Goal: Transaction & Acquisition: Purchase product/service

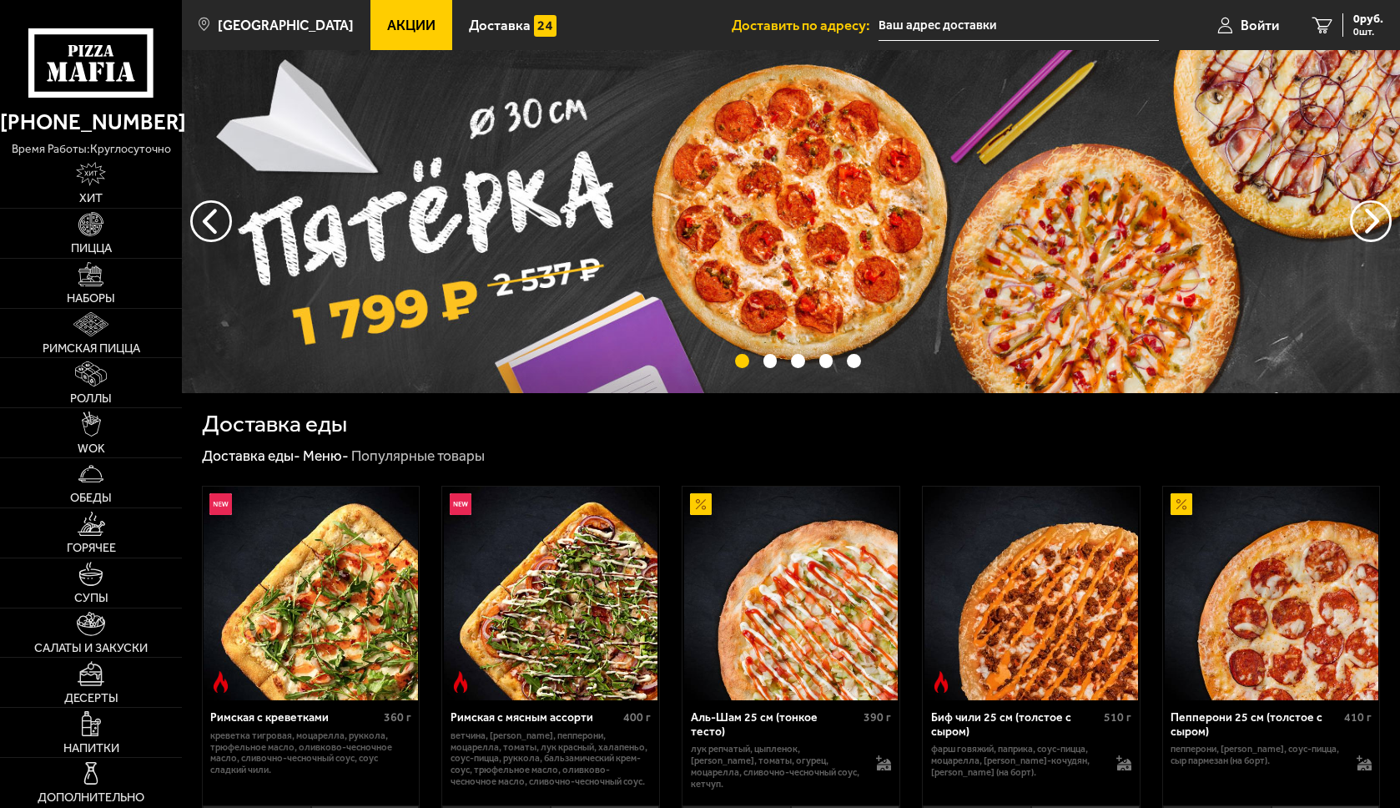
type input "[STREET_ADDRESS]"
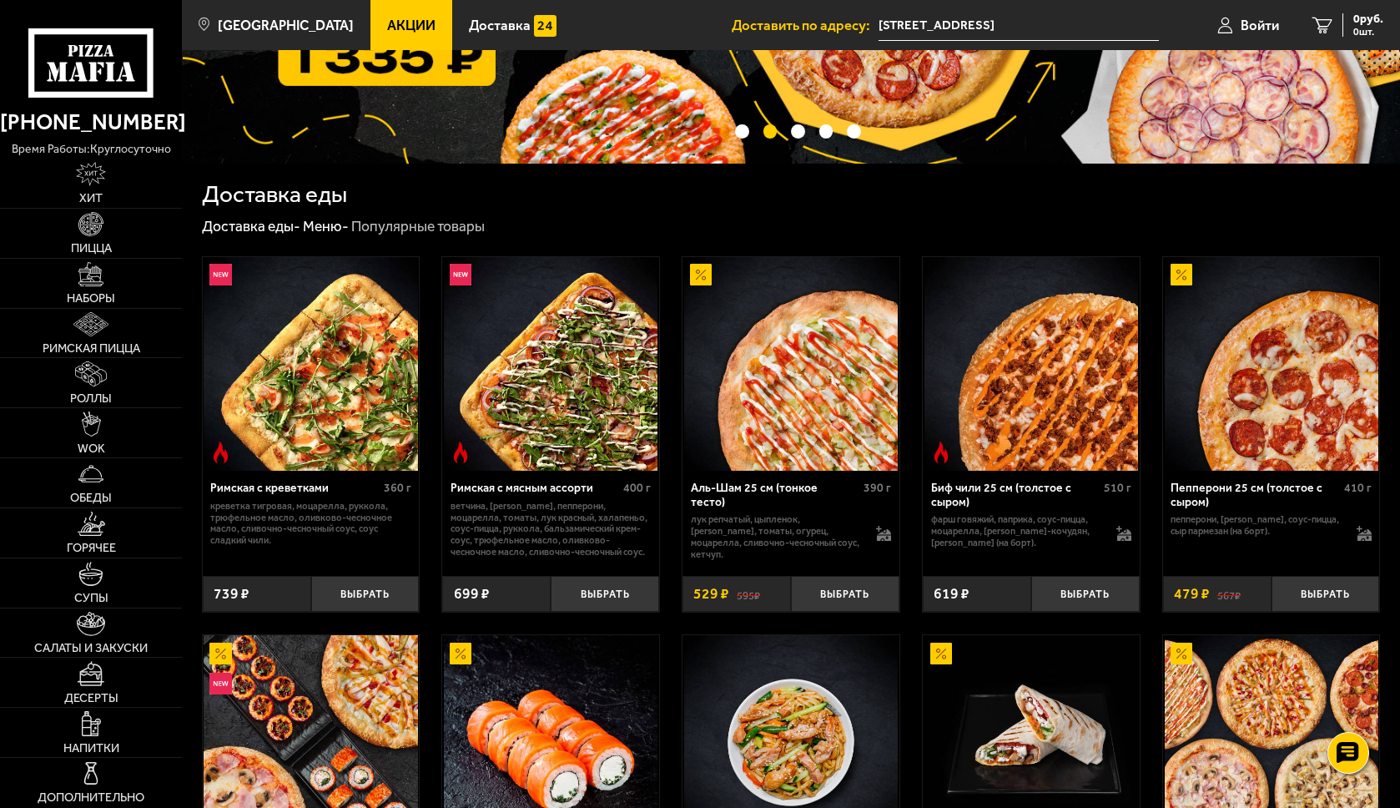
scroll to position [251, 0]
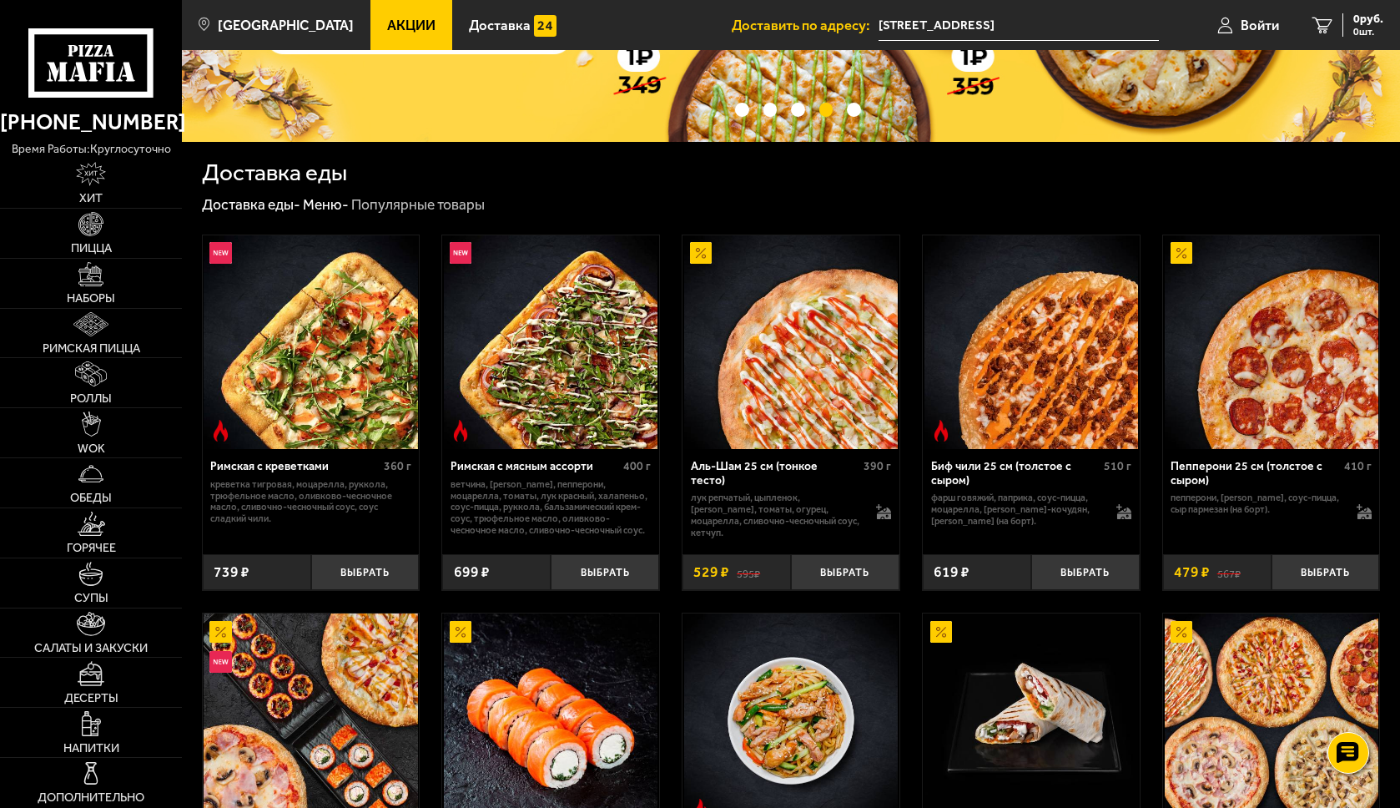
click at [766, 386] on img at bounding box center [791, 342] width 214 height 214
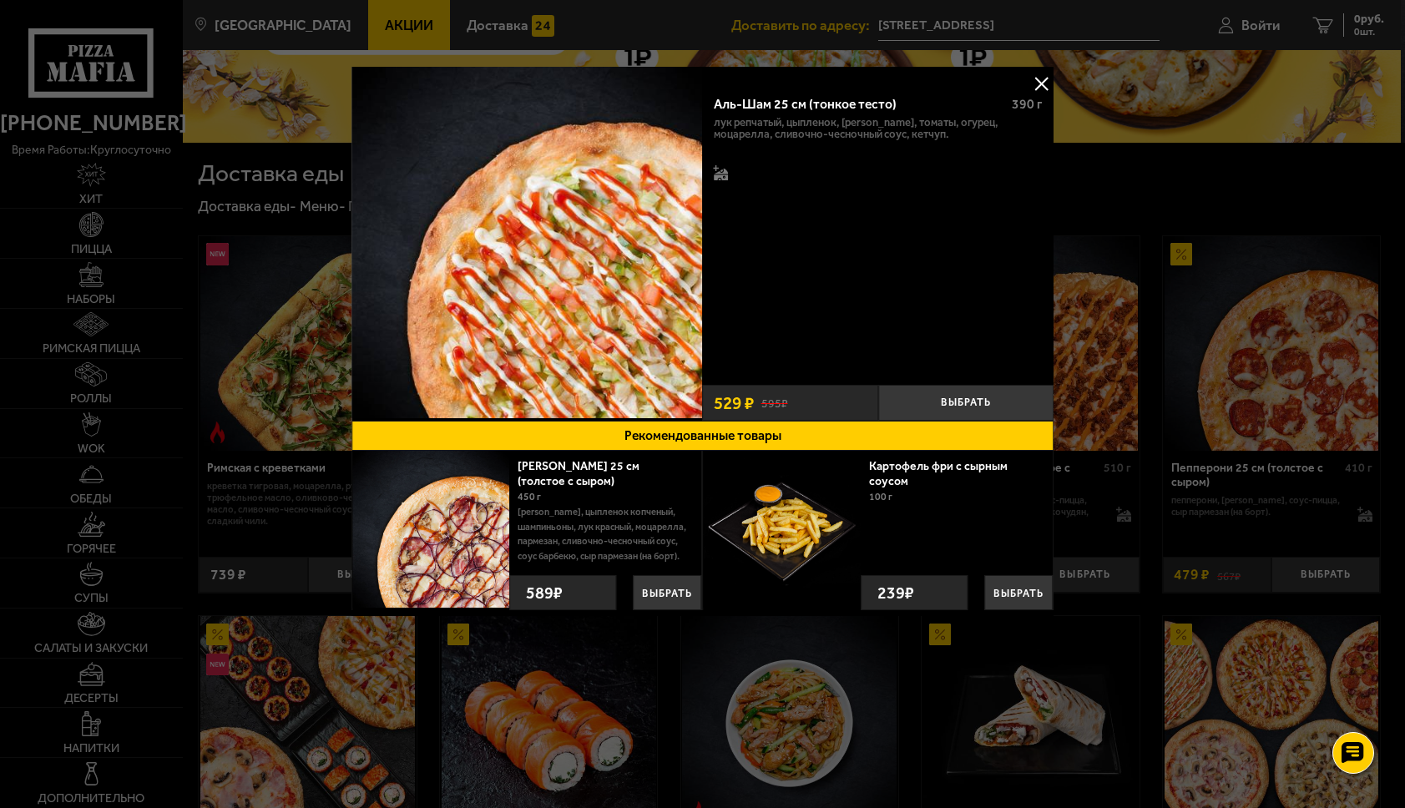
click at [1049, 83] on button at bounding box center [1040, 83] width 25 height 25
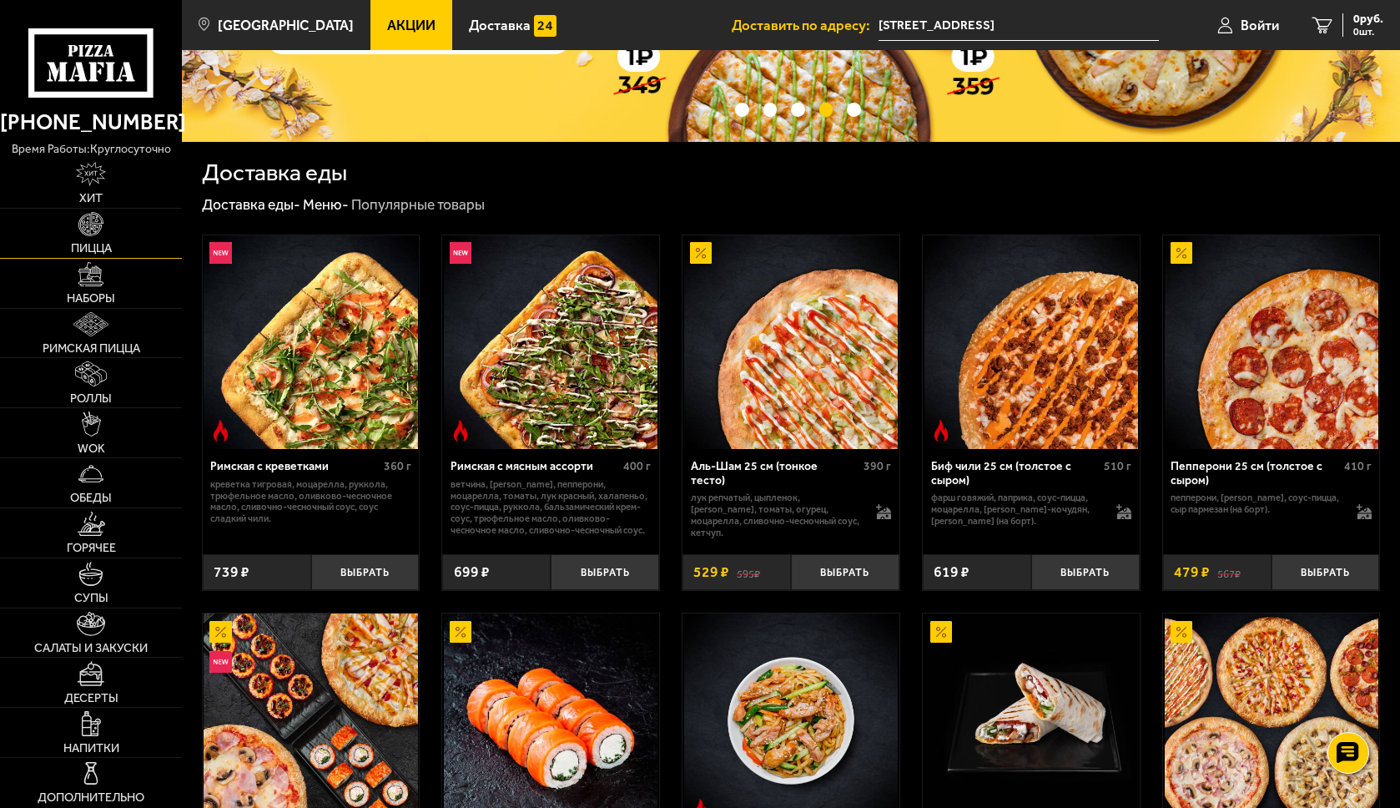
click at [105, 239] on link "Пицца" at bounding box center [91, 233] width 182 height 49
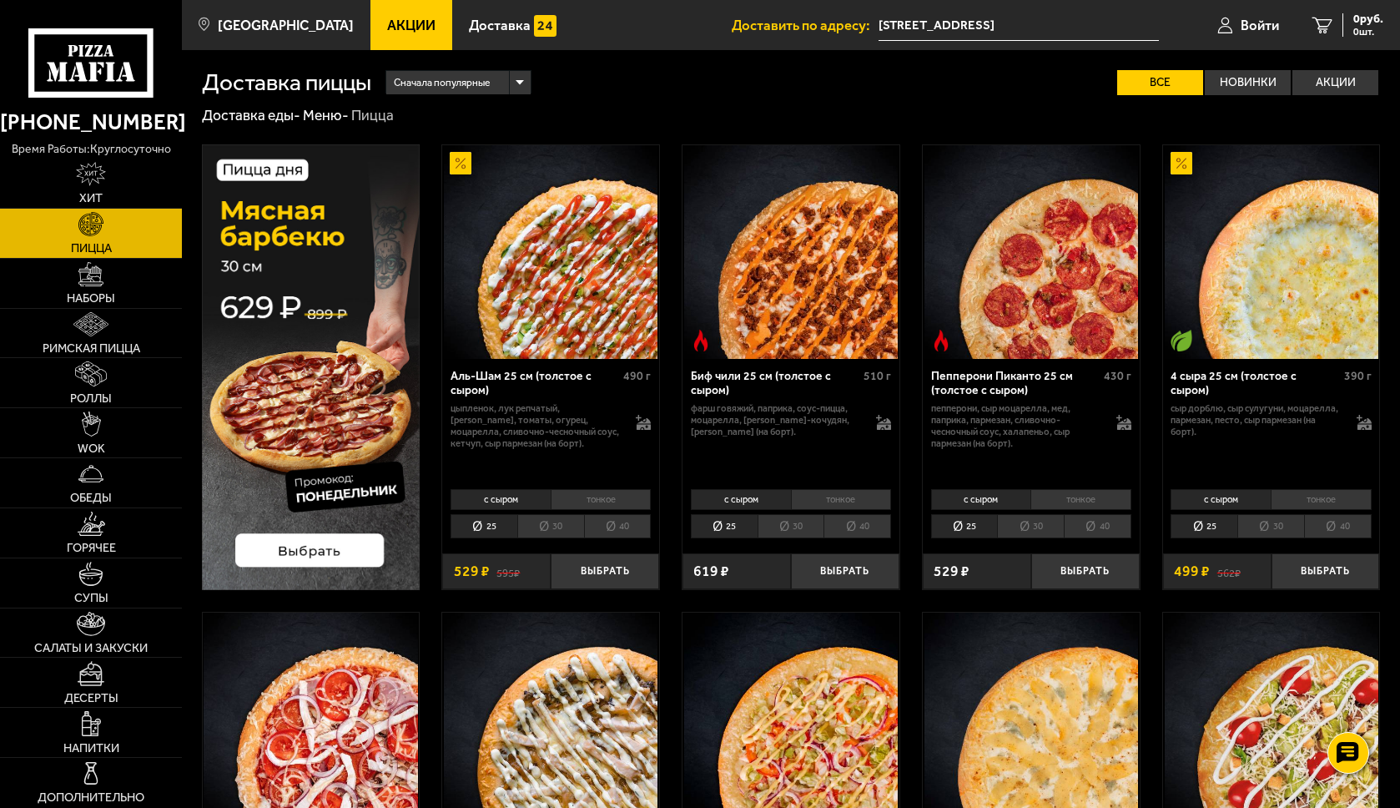
click at [554, 518] on li "30" at bounding box center [550, 526] width 67 height 24
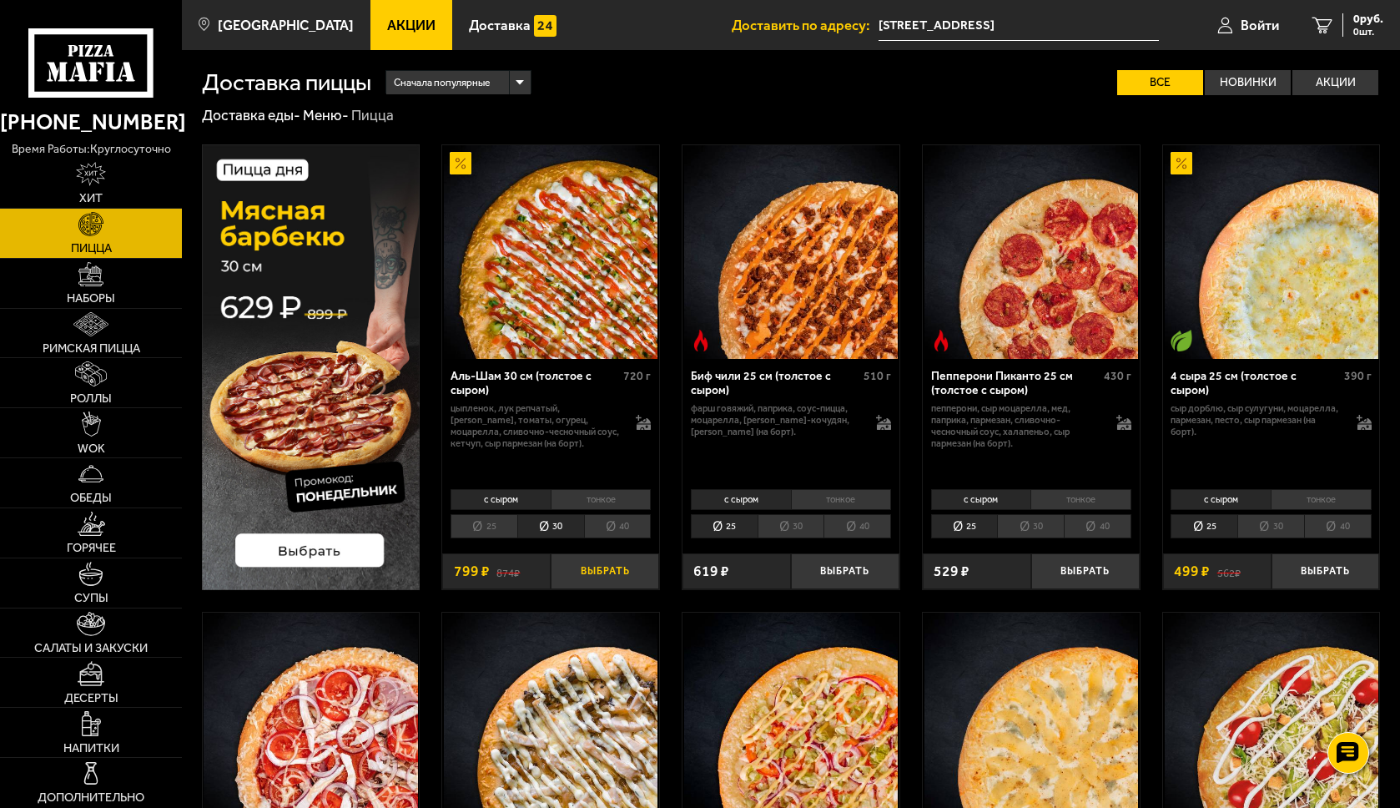
click at [600, 567] on button "Выбрать" at bounding box center [605, 571] width 108 height 36
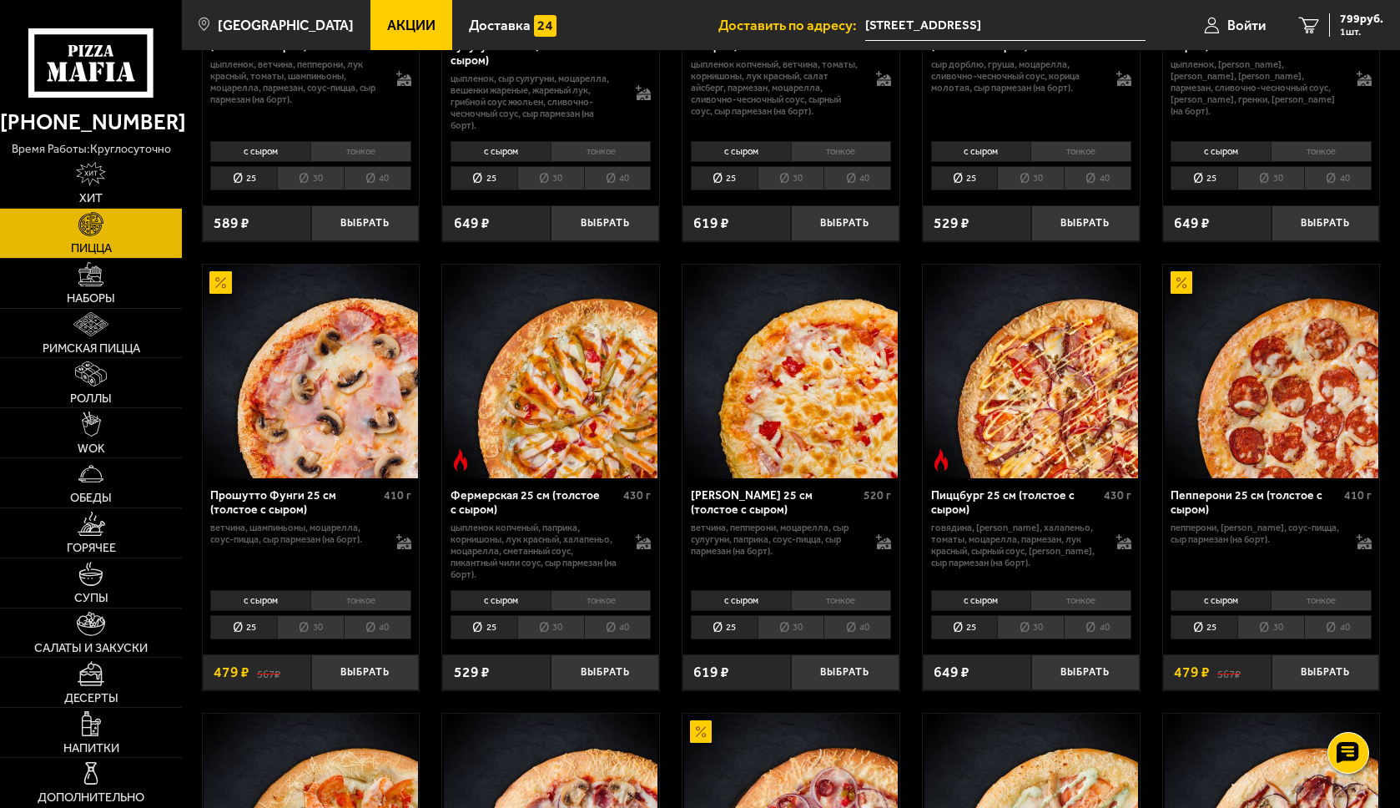
scroll to position [814, 0]
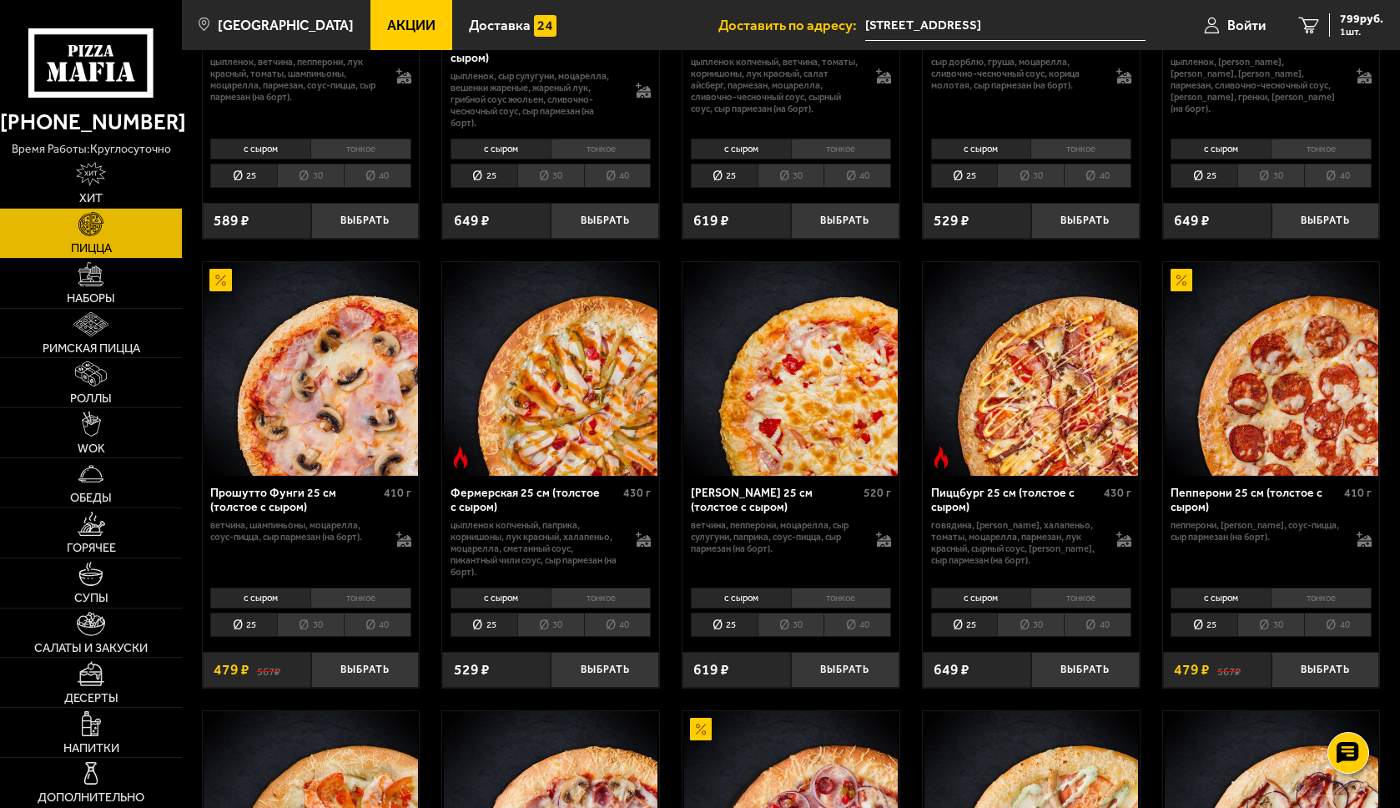
click at [1278, 633] on li "30" at bounding box center [1271, 625] width 67 height 24
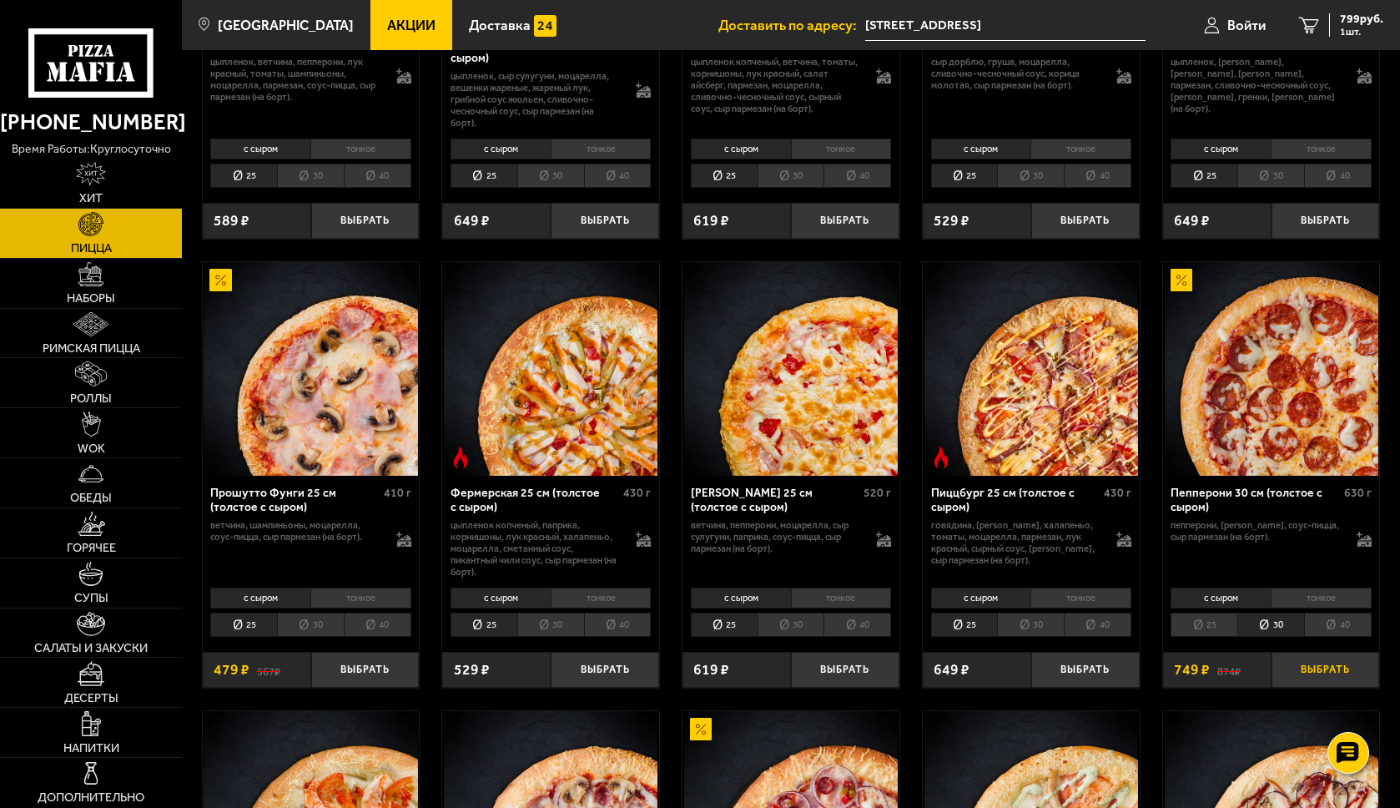
click at [1320, 668] on button "Выбрать" at bounding box center [1326, 670] width 108 height 36
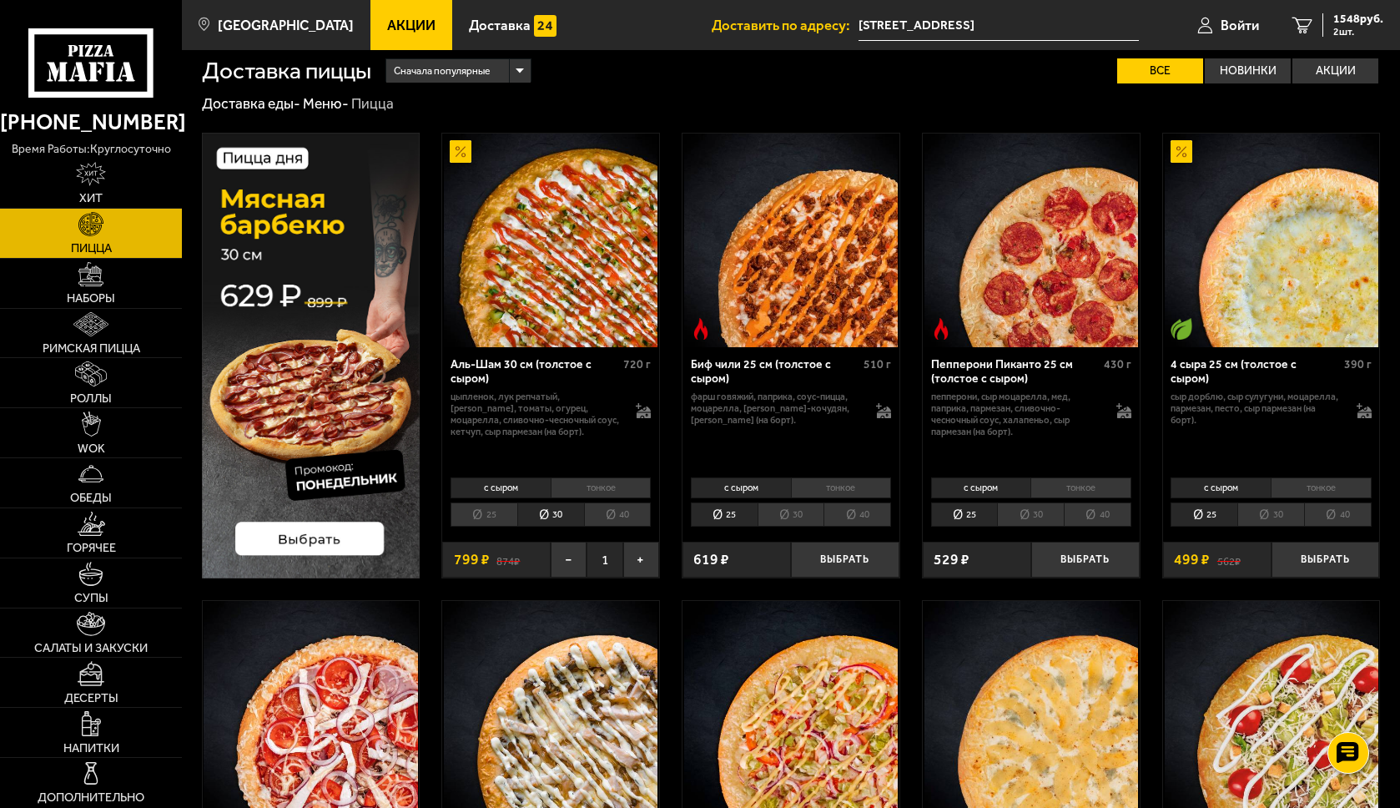
scroll to position [11, 0]
click at [1329, 566] on button "Выбрать" at bounding box center [1326, 560] width 108 height 36
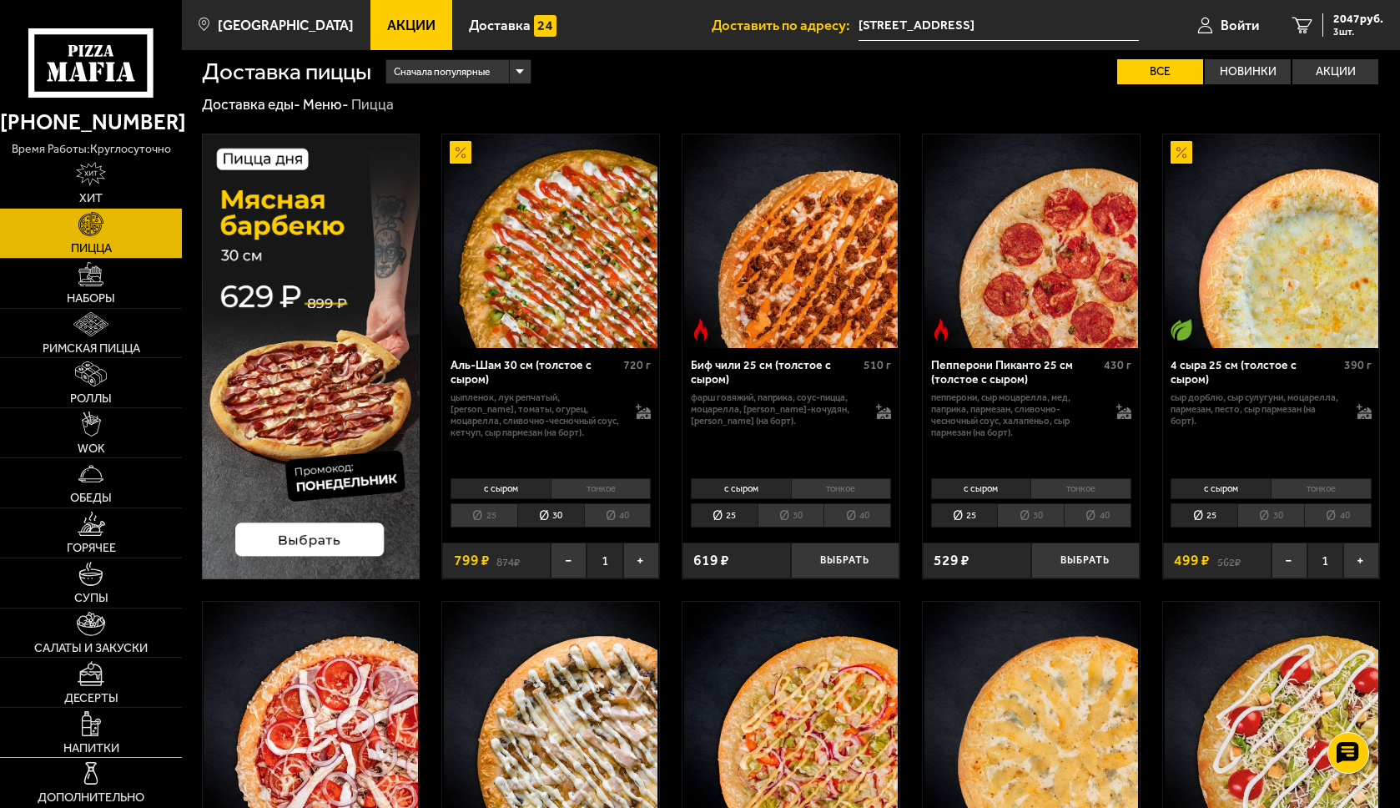
click at [112, 716] on link "Напитки" at bounding box center [91, 732] width 182 height 49
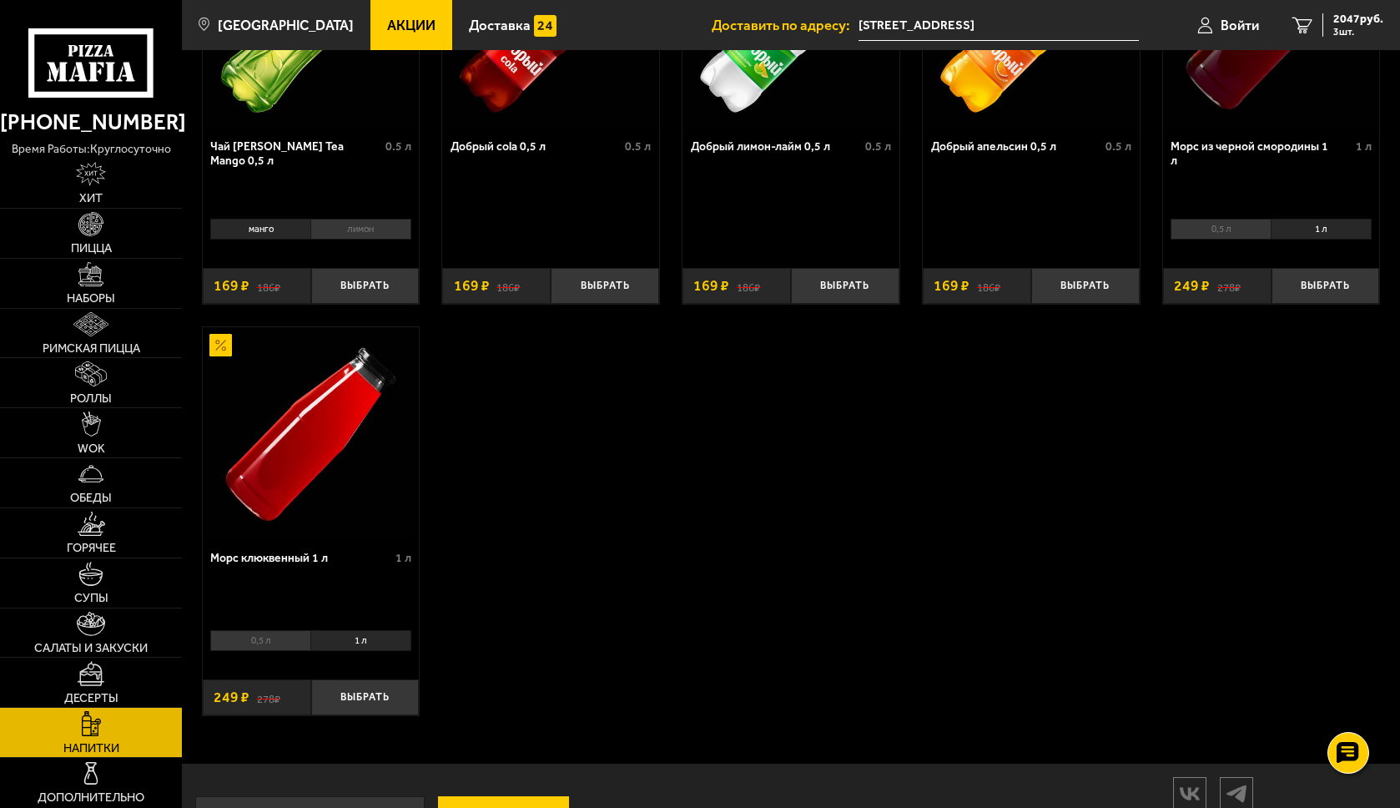
scroll to position [230, 0]
click at [264, 643] on li "0,5 л" at bounding box center [260, 639] width 100 height 21
click at [344, 703] on button "Выбрать" at bounding box center [365, 697] width 108 height 36
click at [136, 239] on link "Пицца" at bounding box center [91, 233] width 182 height 49
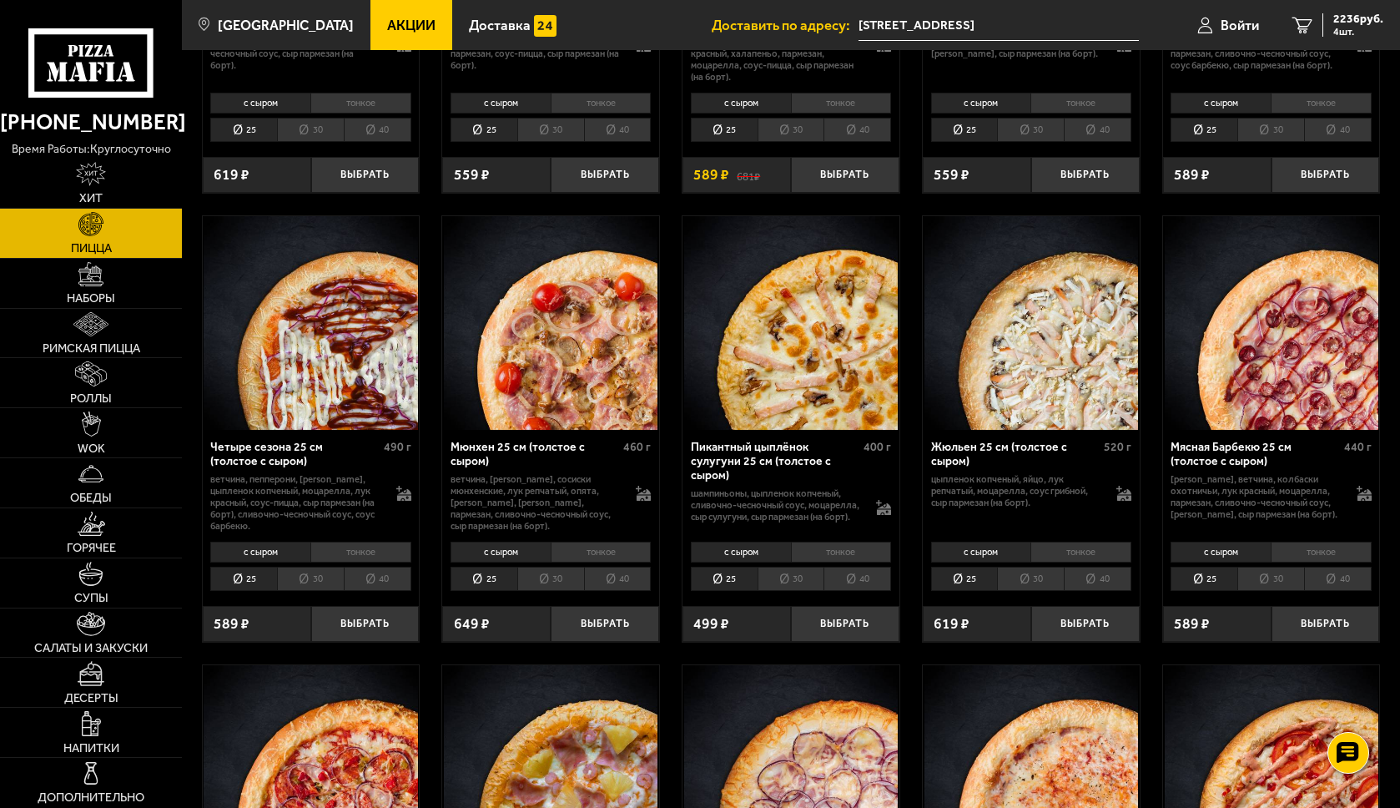
scroll to position [1757, 0]
click at [657, 641] on button "Выбрать" at bounding box center [605, 625] width 108 height 36
click at [574, 631] on button "−" at bounding box center [569, 625] width 36 height 36
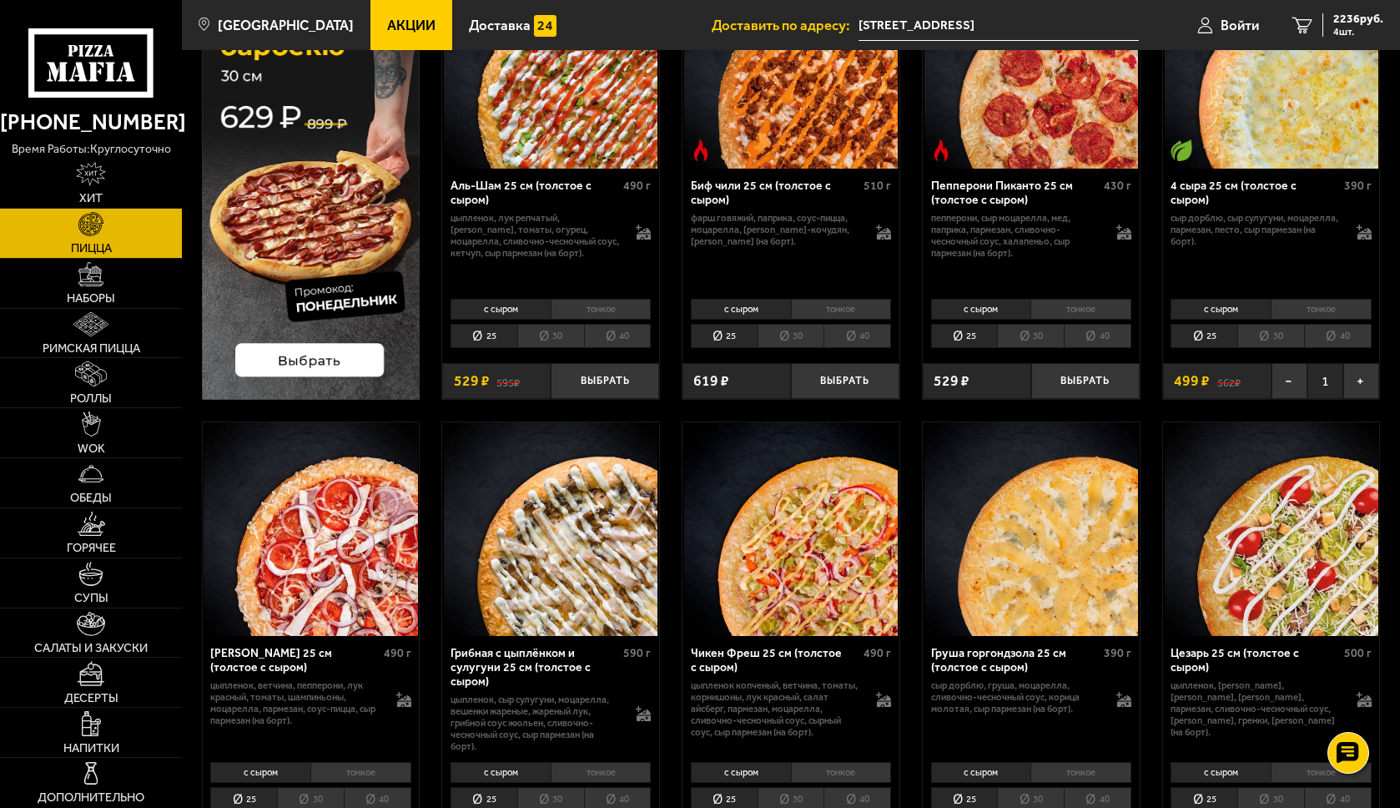
scroll to position [0, 0]
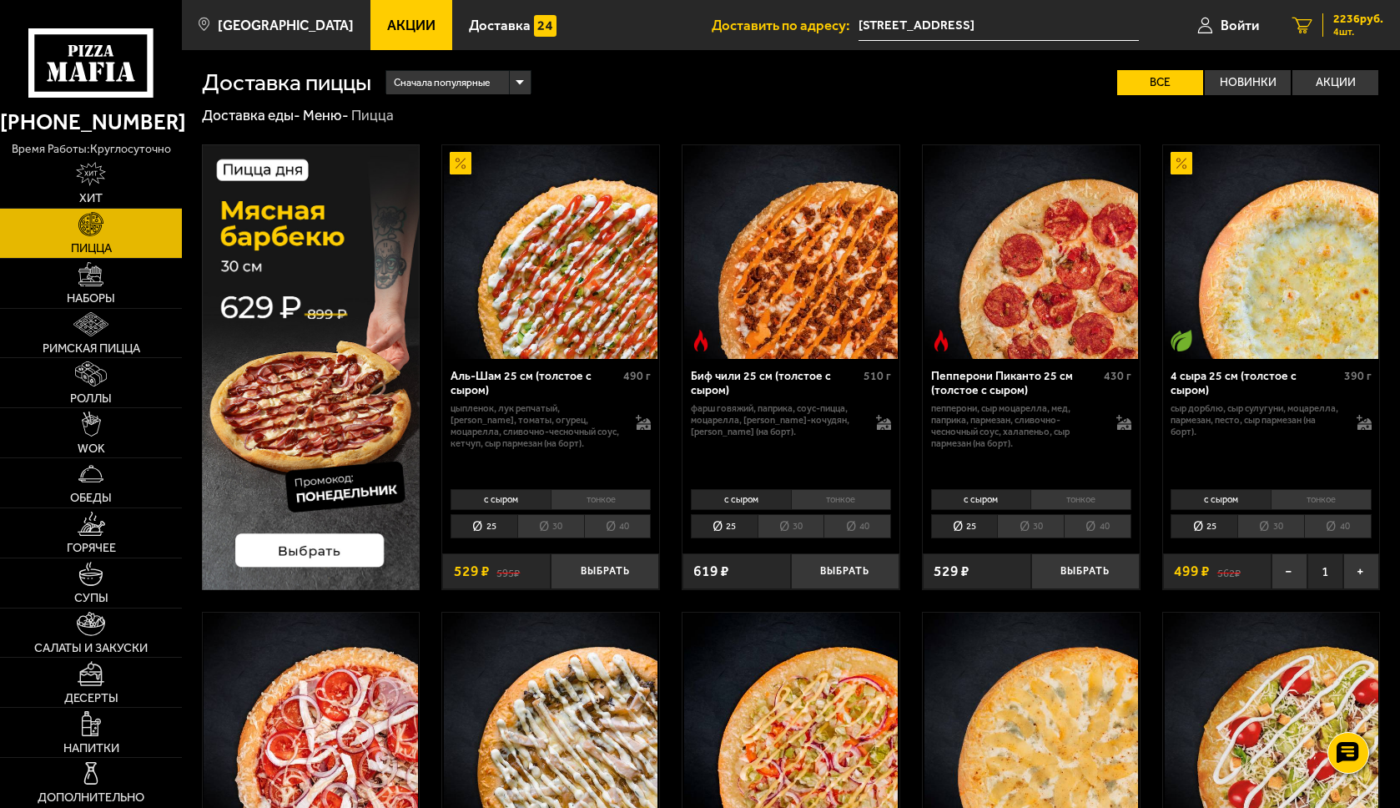
click at [1334, 32] on span "4 шт." at bounding box center [1359, 32] width 50 height 10
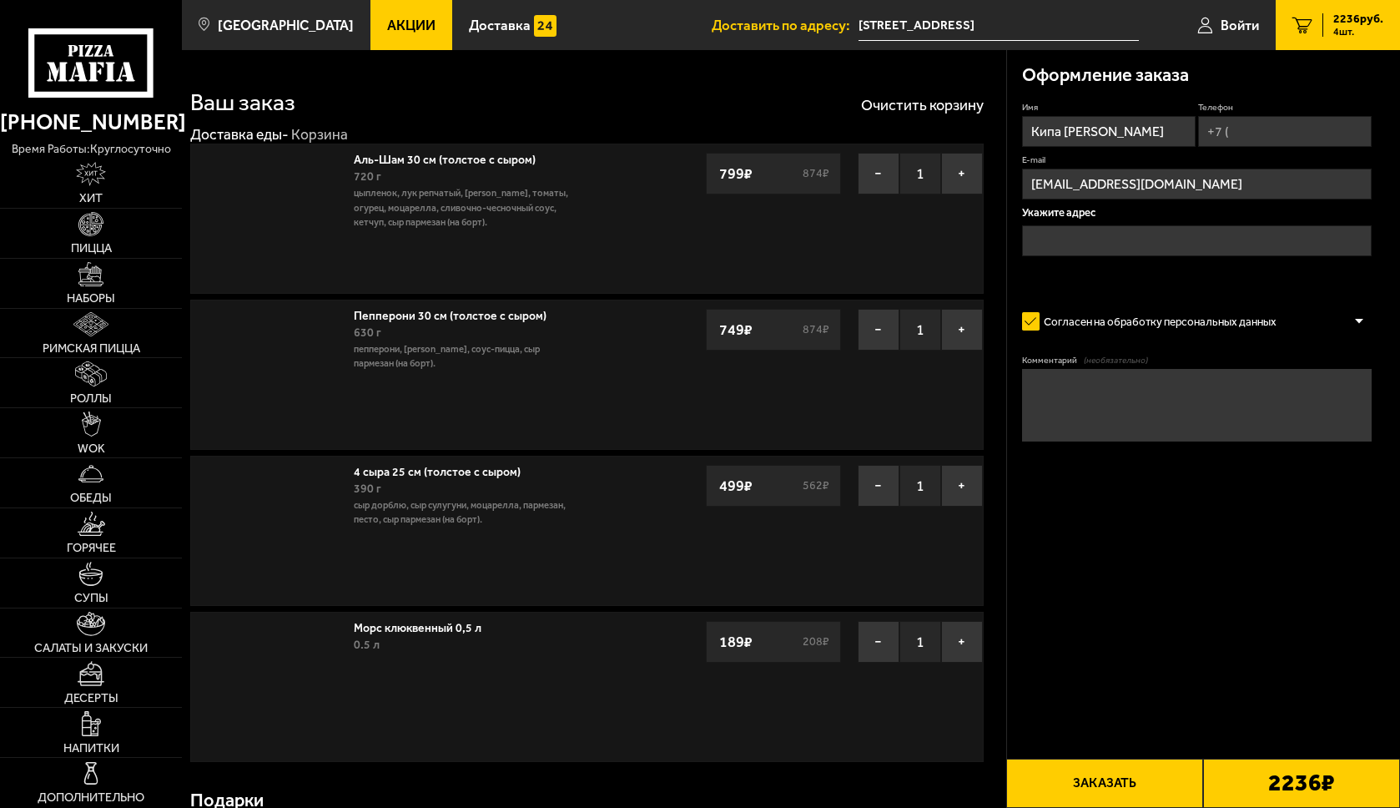
type input "[STREET_ADDRESS]"
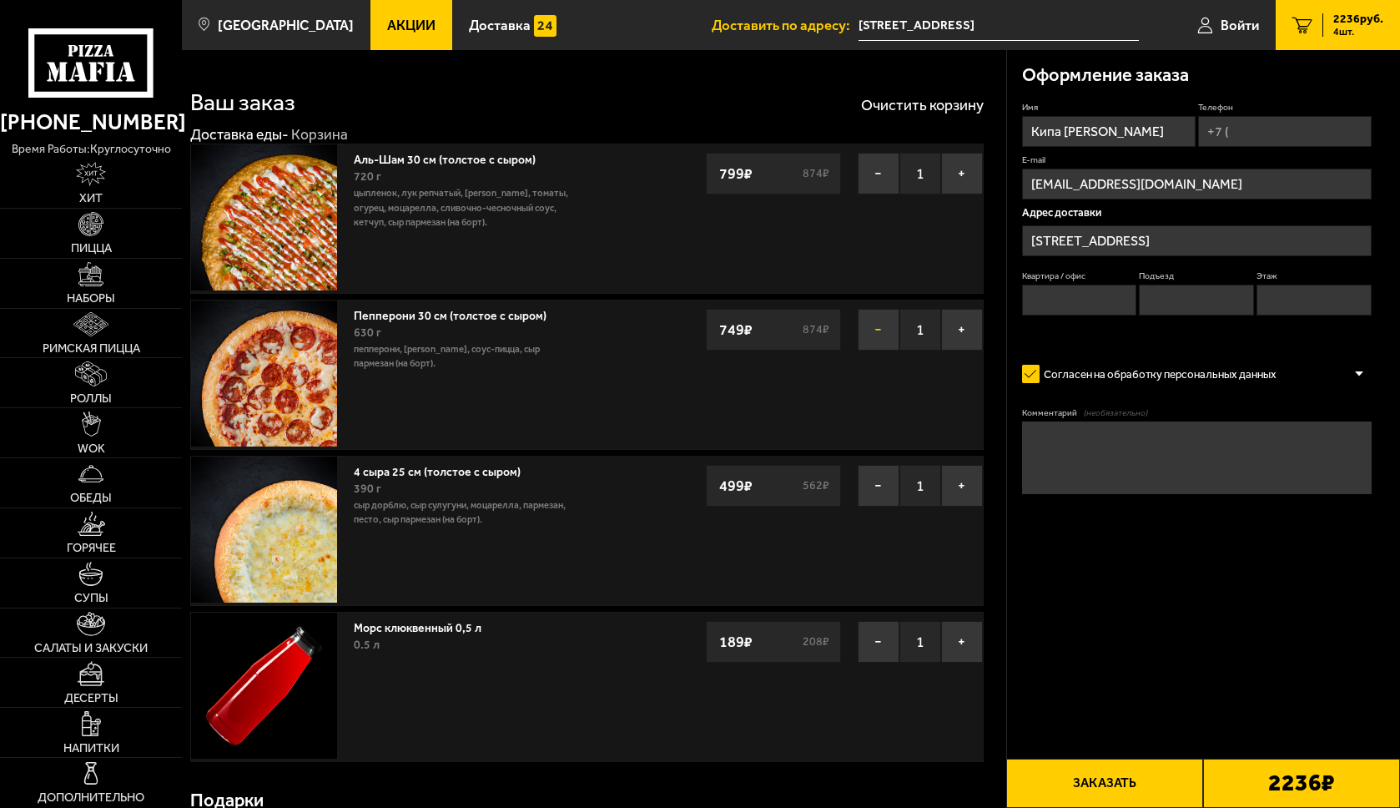
click at [871, 335] on button "−" at bounding box center [879, 330] width 42 height 42
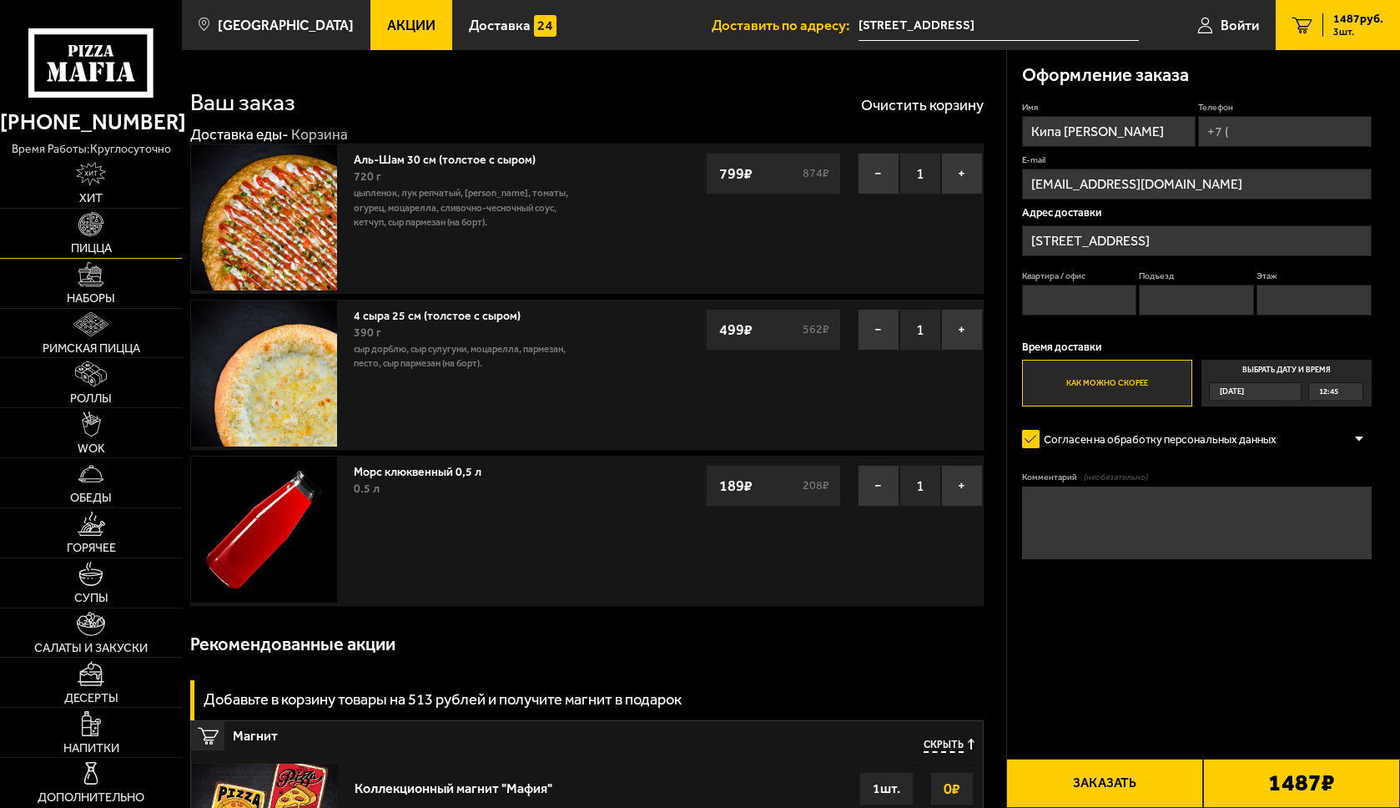
click at [46, 234] on link "Пицца" at bounding box center [91, 233] width 182 height 49
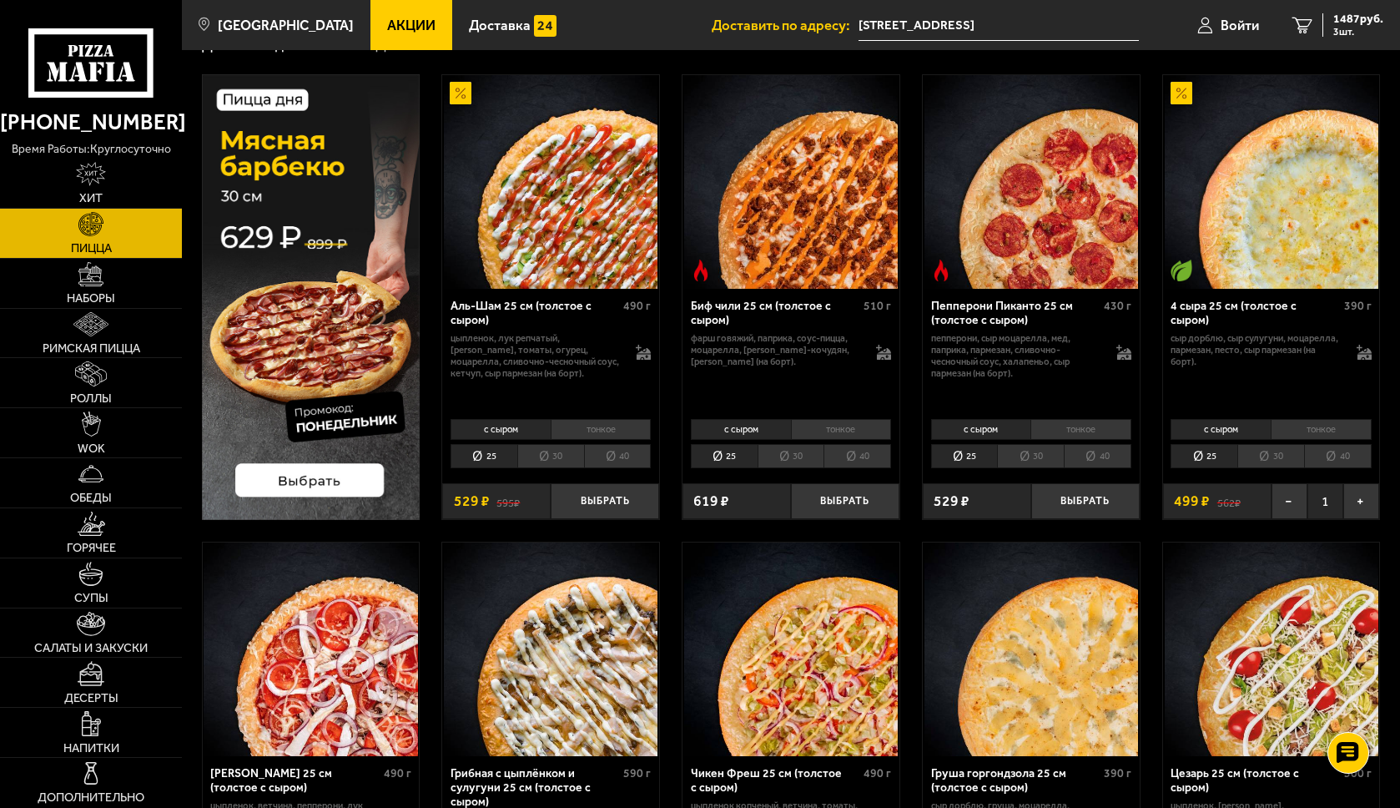
scroll to position [341, 0]
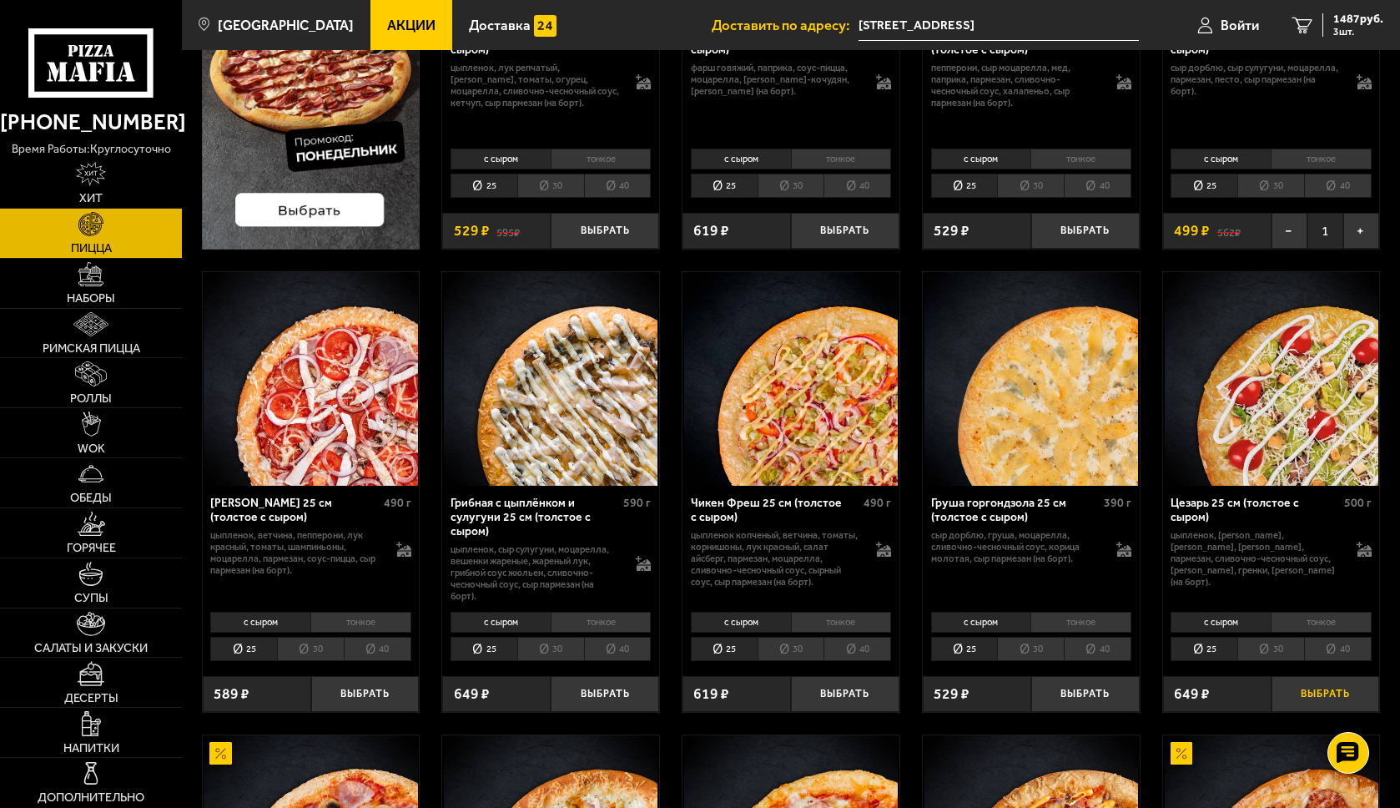
click at [1297, 688] on button "Выбрать" at bounding box center [1326, 694] width 108 height 36
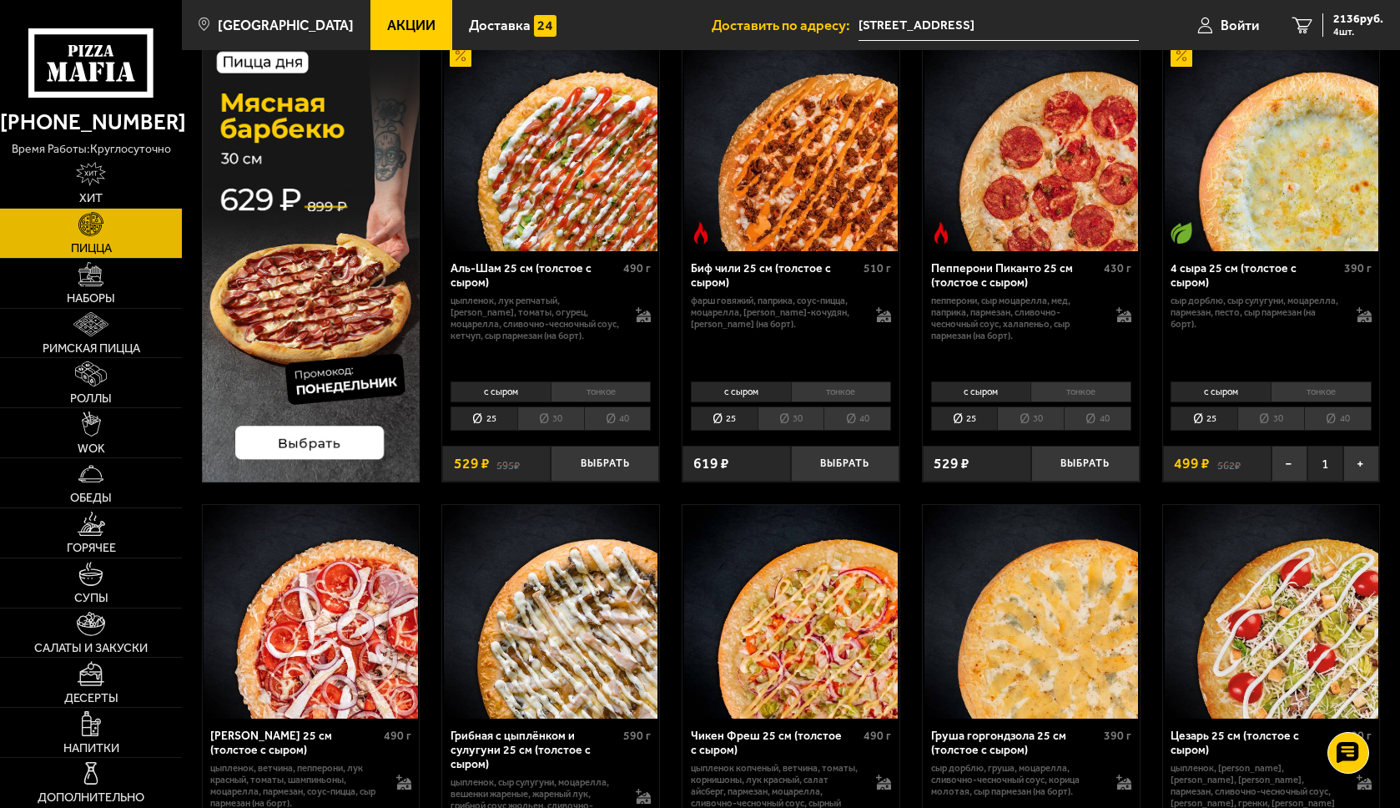
scroll to position [0, 0]
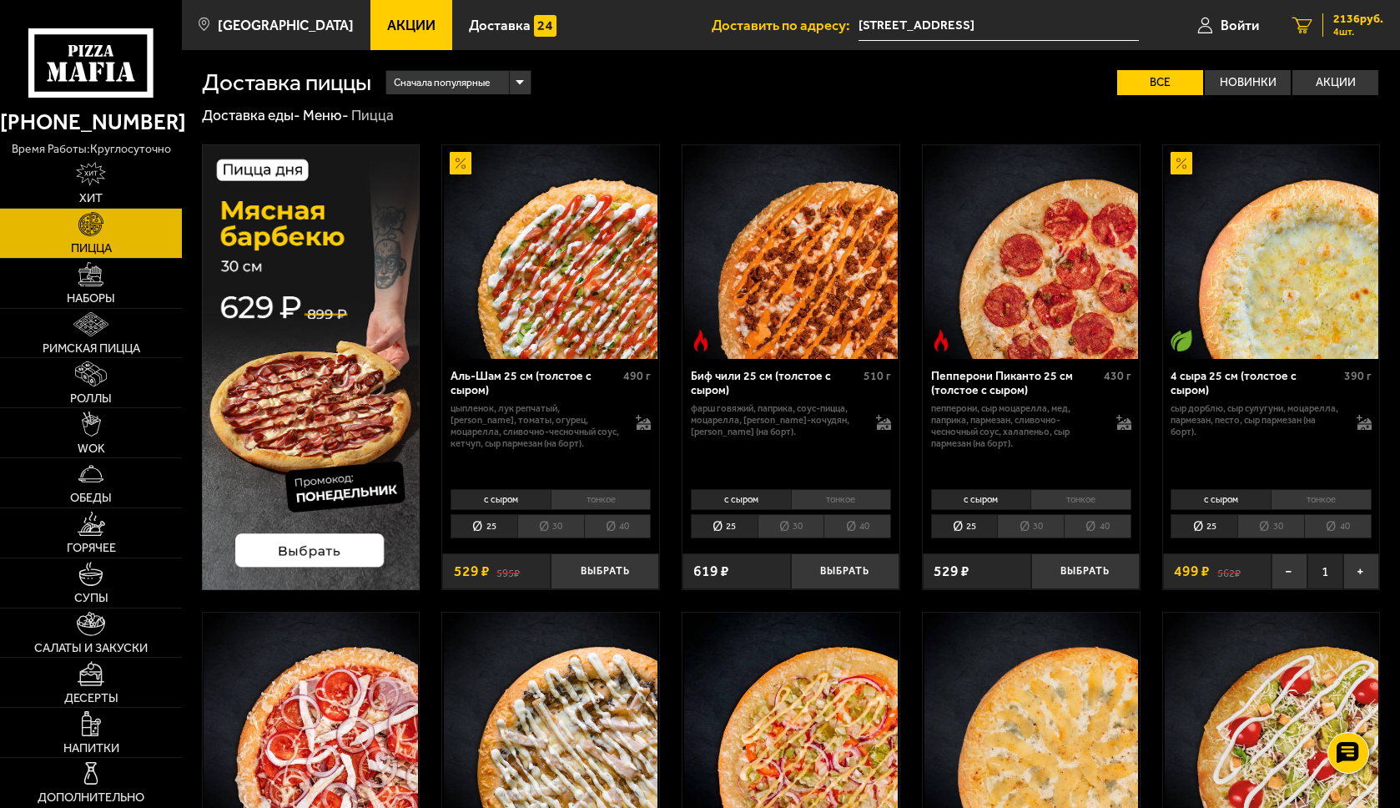
click at [1360, 26] on div "2136 руб. 4 шт." at bounding box center [1353, 24] width 61 height 23
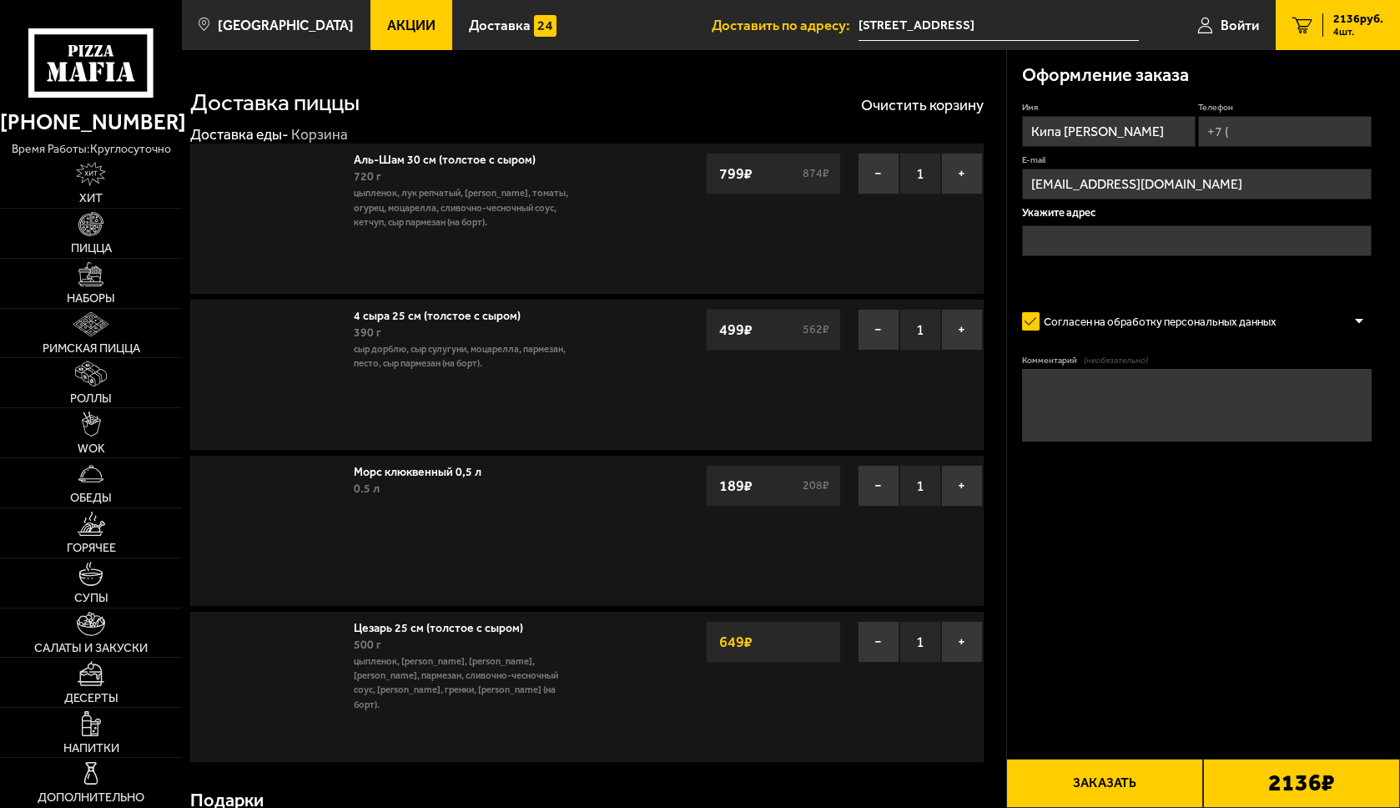
type input "[STREET_ADDRESS]"
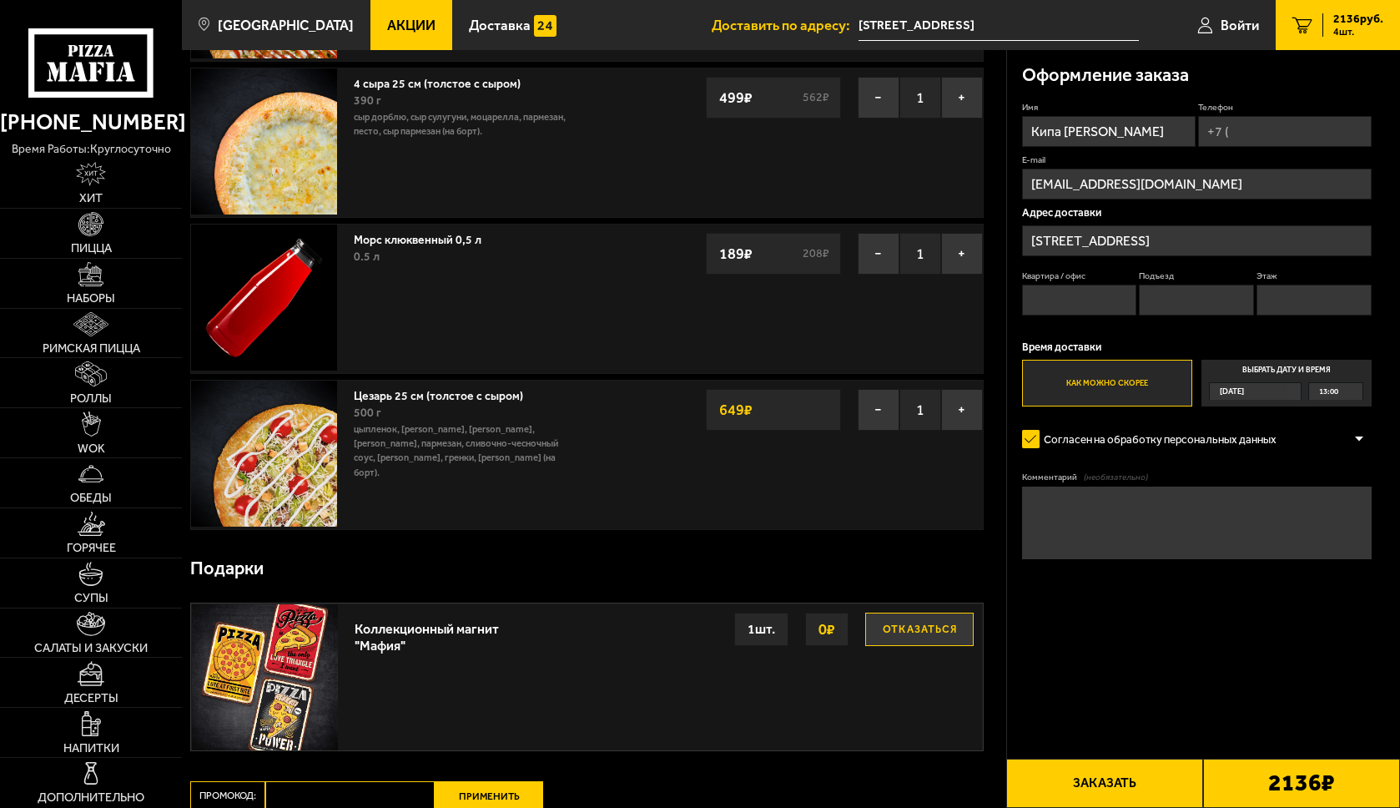
scroll to position [233, 0]
click at [875, 417] on button "−" at bounding box center [879, 409] width 42 height 42
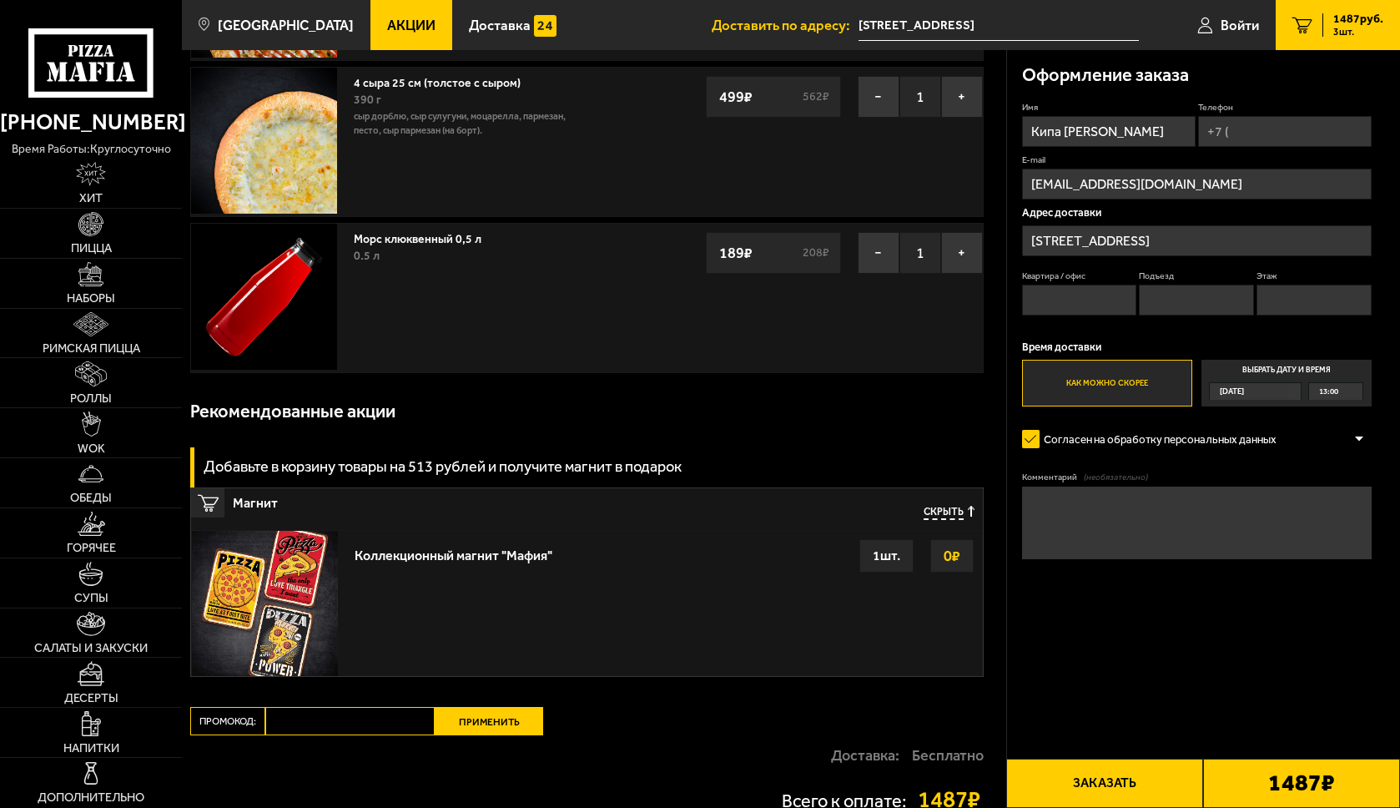
scroll to position [0, 0]
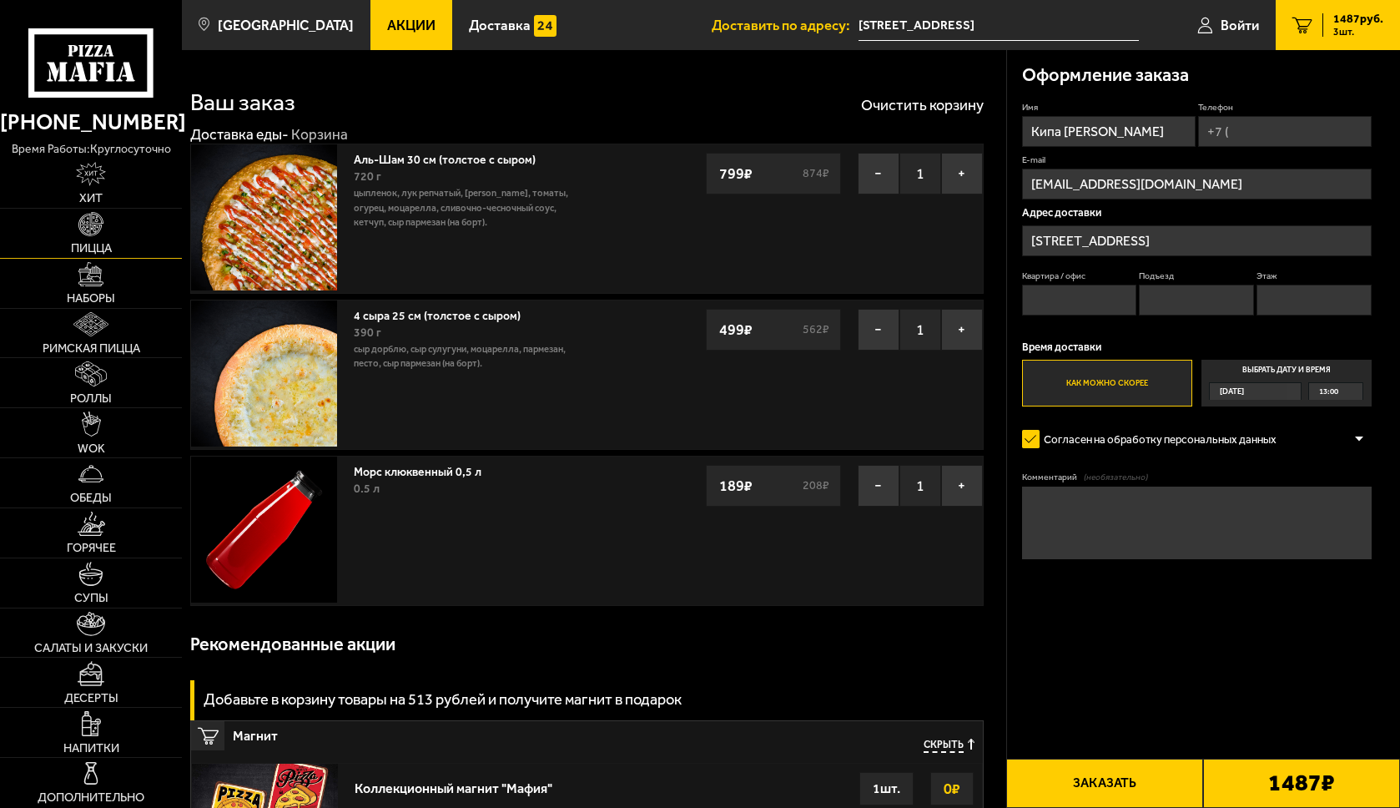
click at [95, 235] on img at bounding box center [90, 224] width 24 height 24
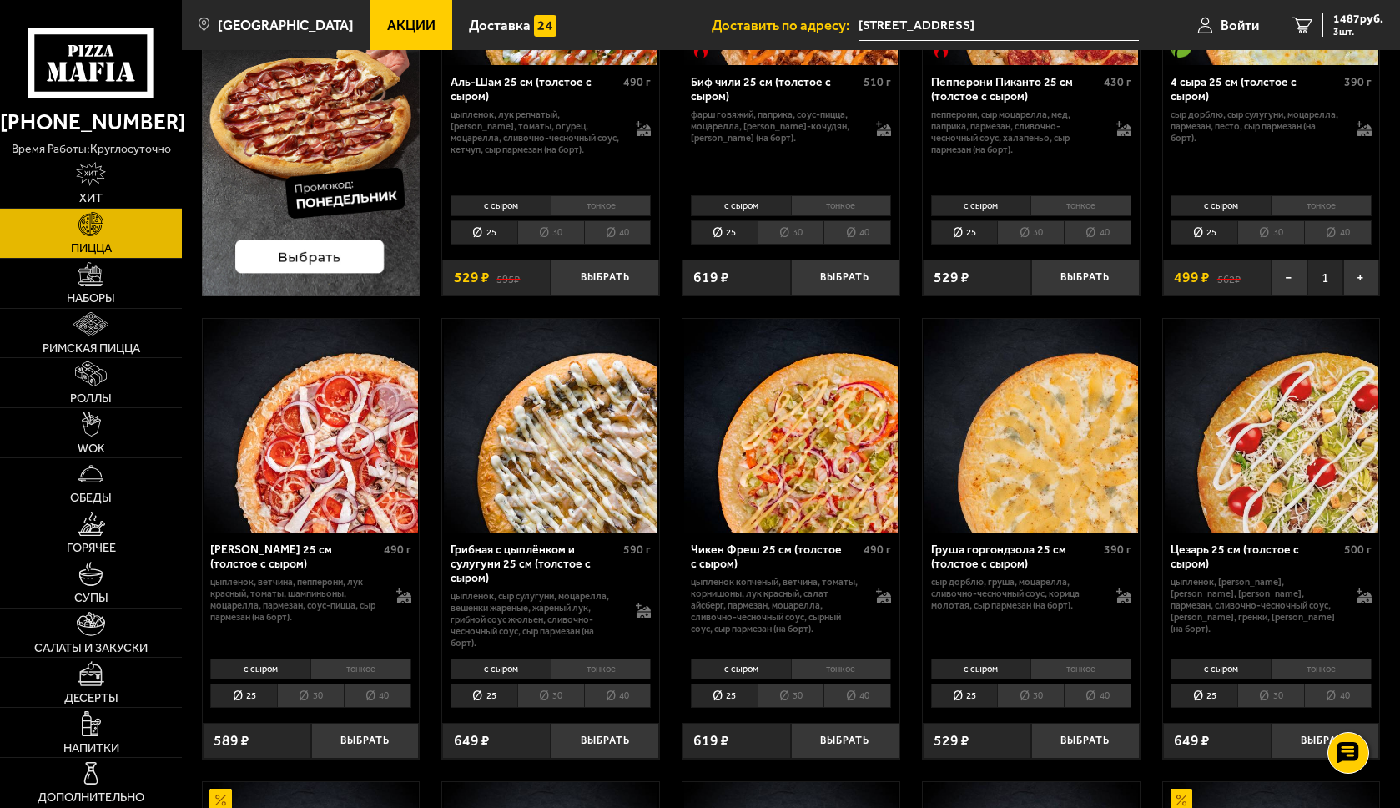
scroll to position [295, 0]
click at [1312, 673] on li "тонкое" at bounding box center [1321, 668] width 101 height 21
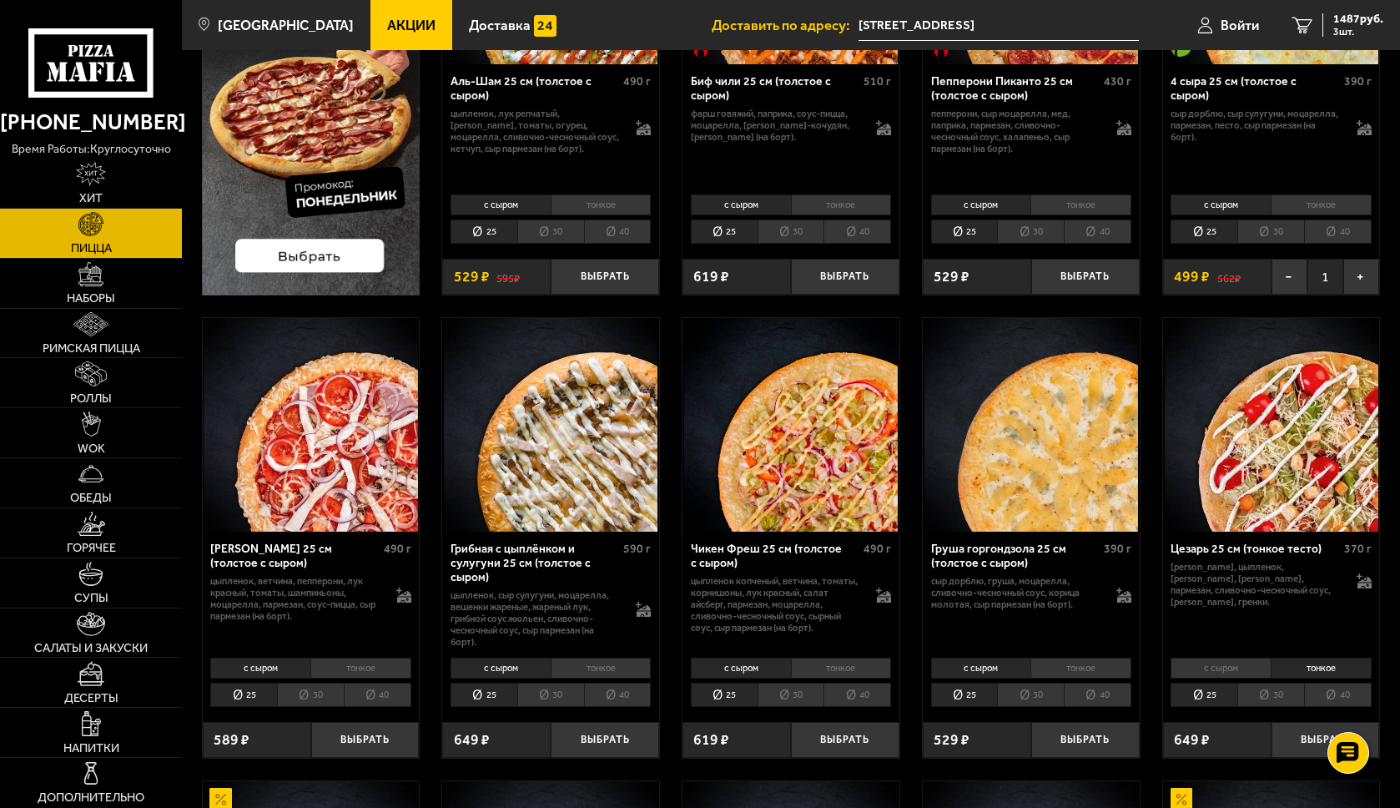
click at [1276, 695] on li "30" at bounding box center [1271, 695] width 67 height 24
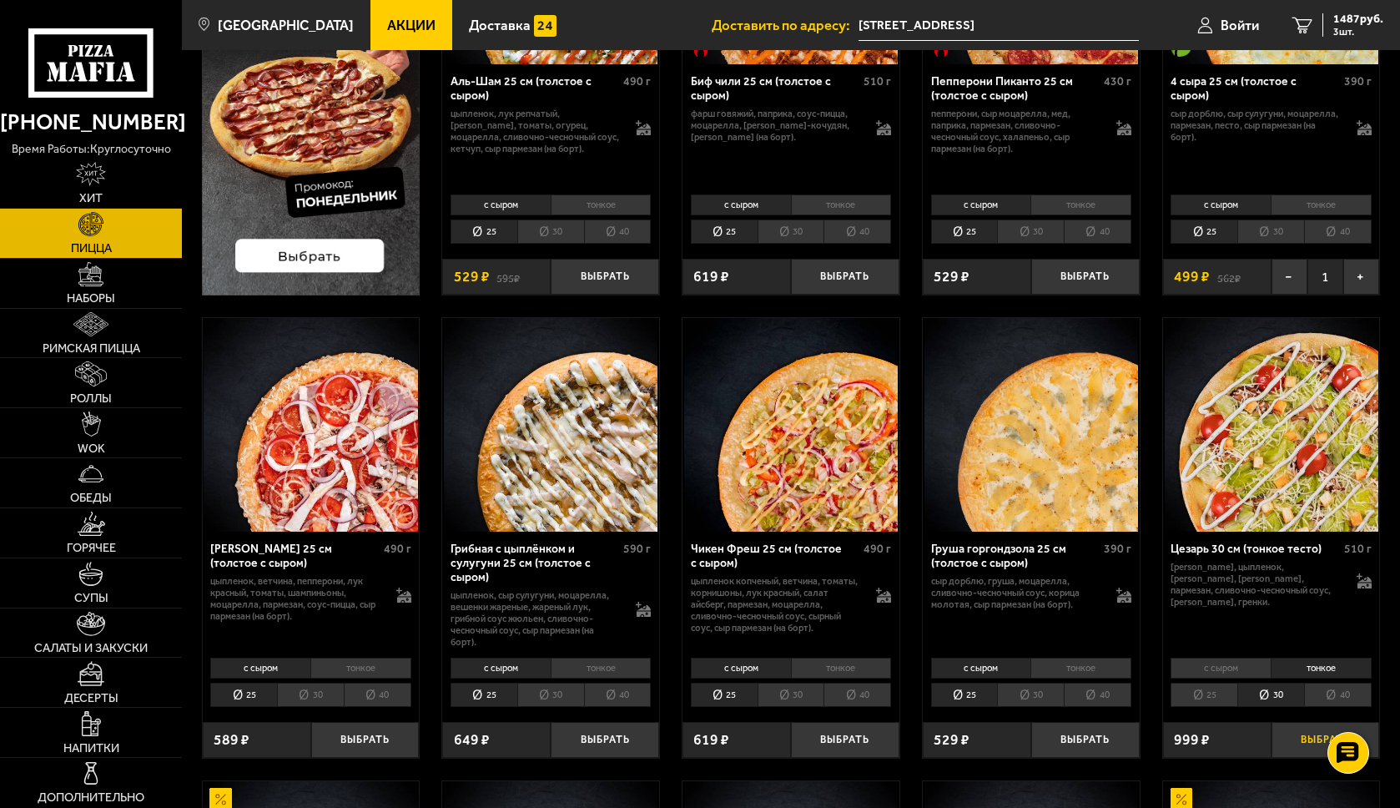
click at [1296, 736] on button "Выбрать" at bounding box center [1326, 740] width 108 height 36
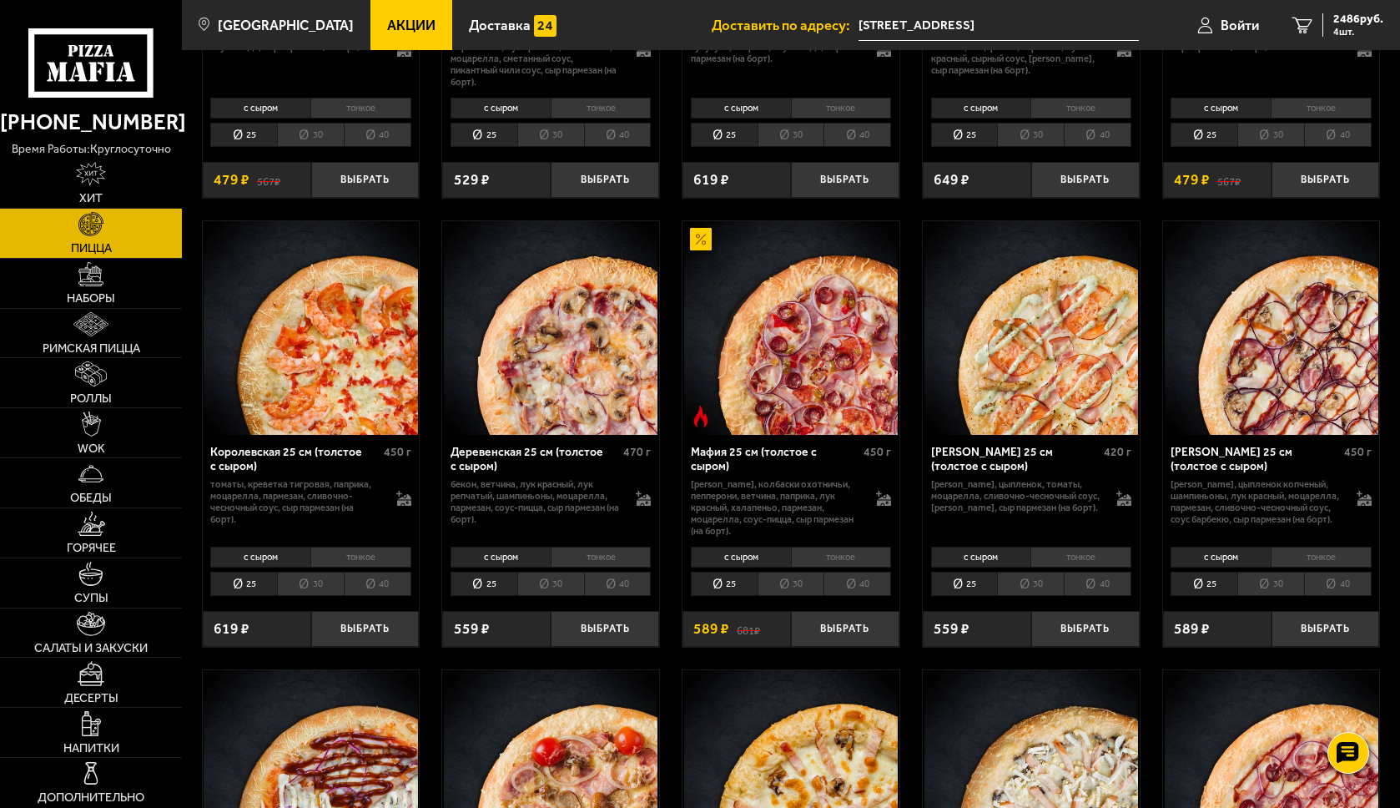
scroll to position [1261, 0]
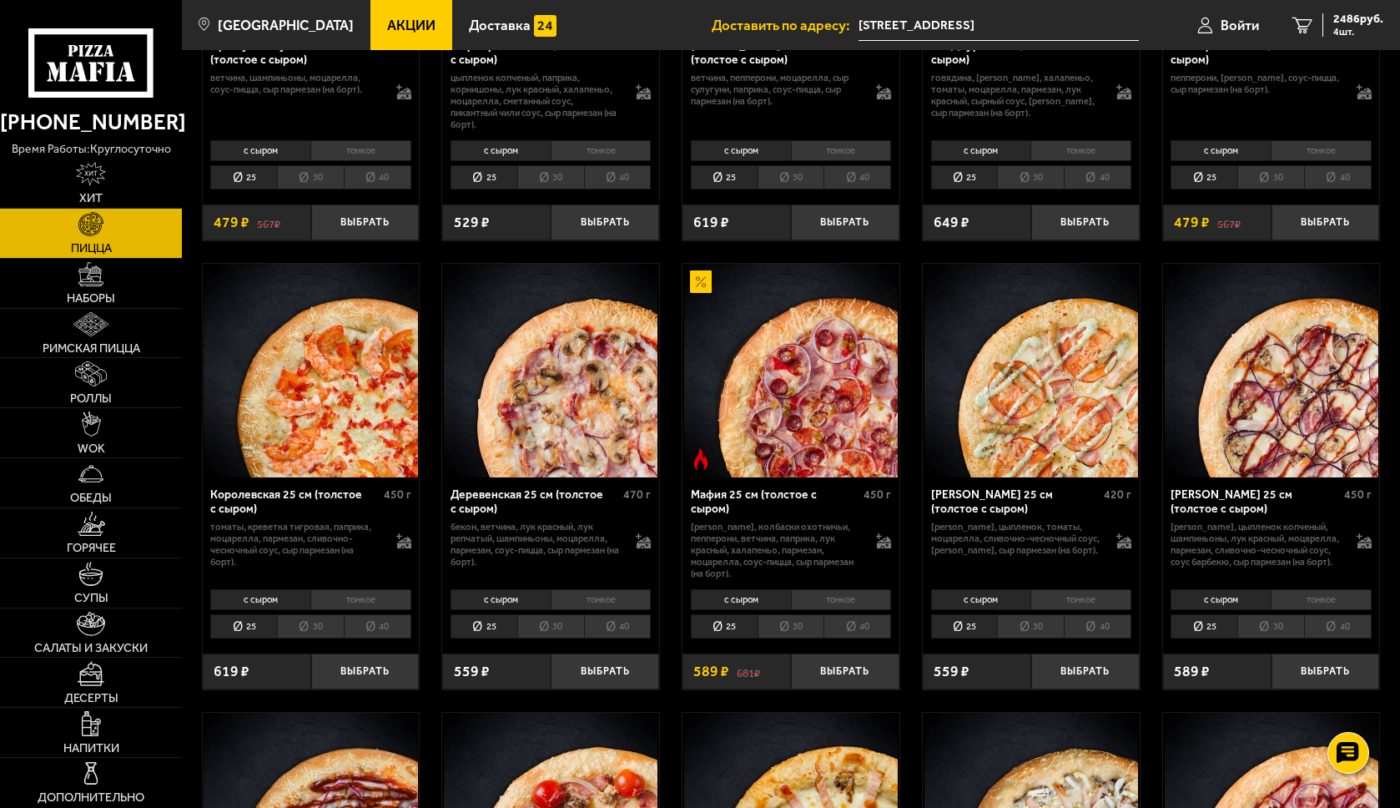
click at [853, 600] on li "тонкое" at bounding box center [841, 599] width 101 height 21
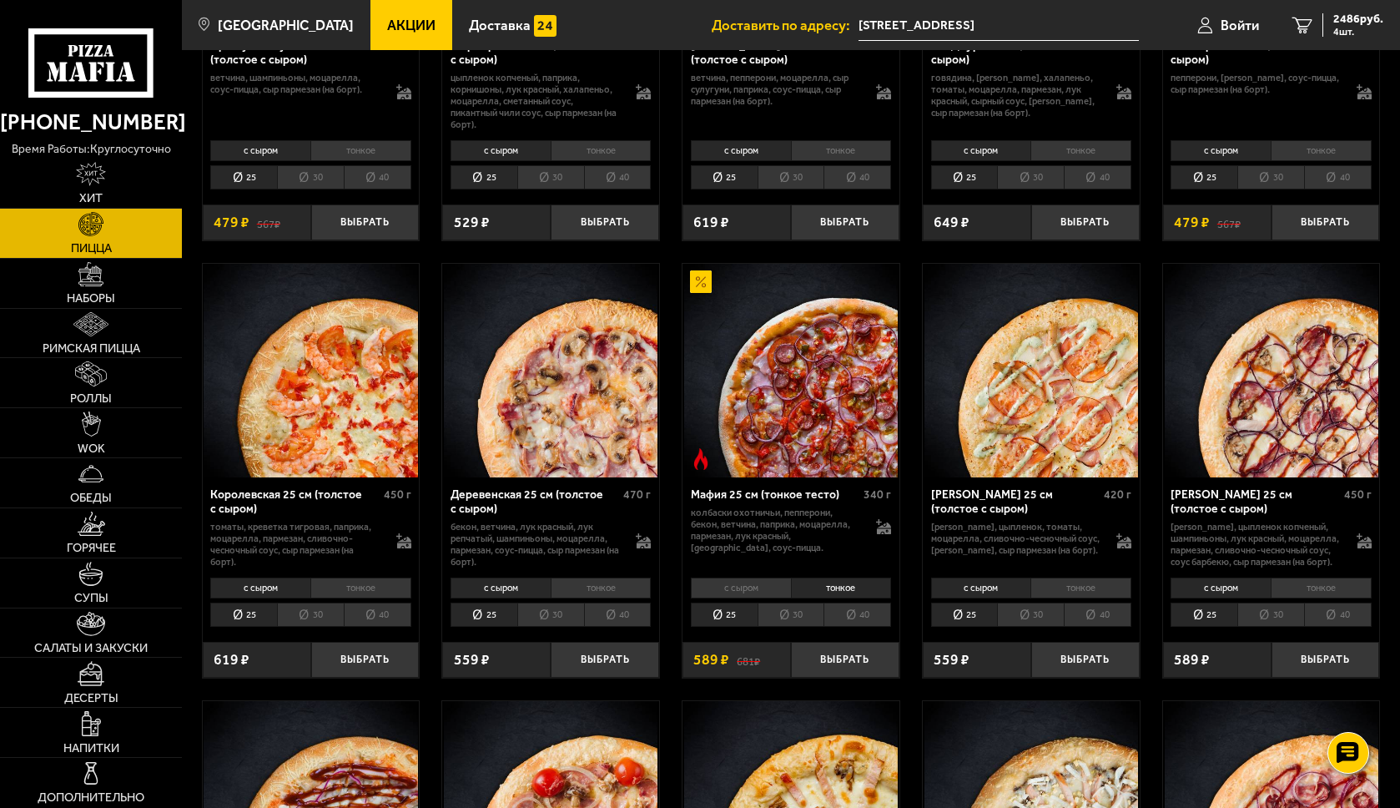
click at [846, 619] on li "40" at bounding box center [858, 615] width 68 height 24
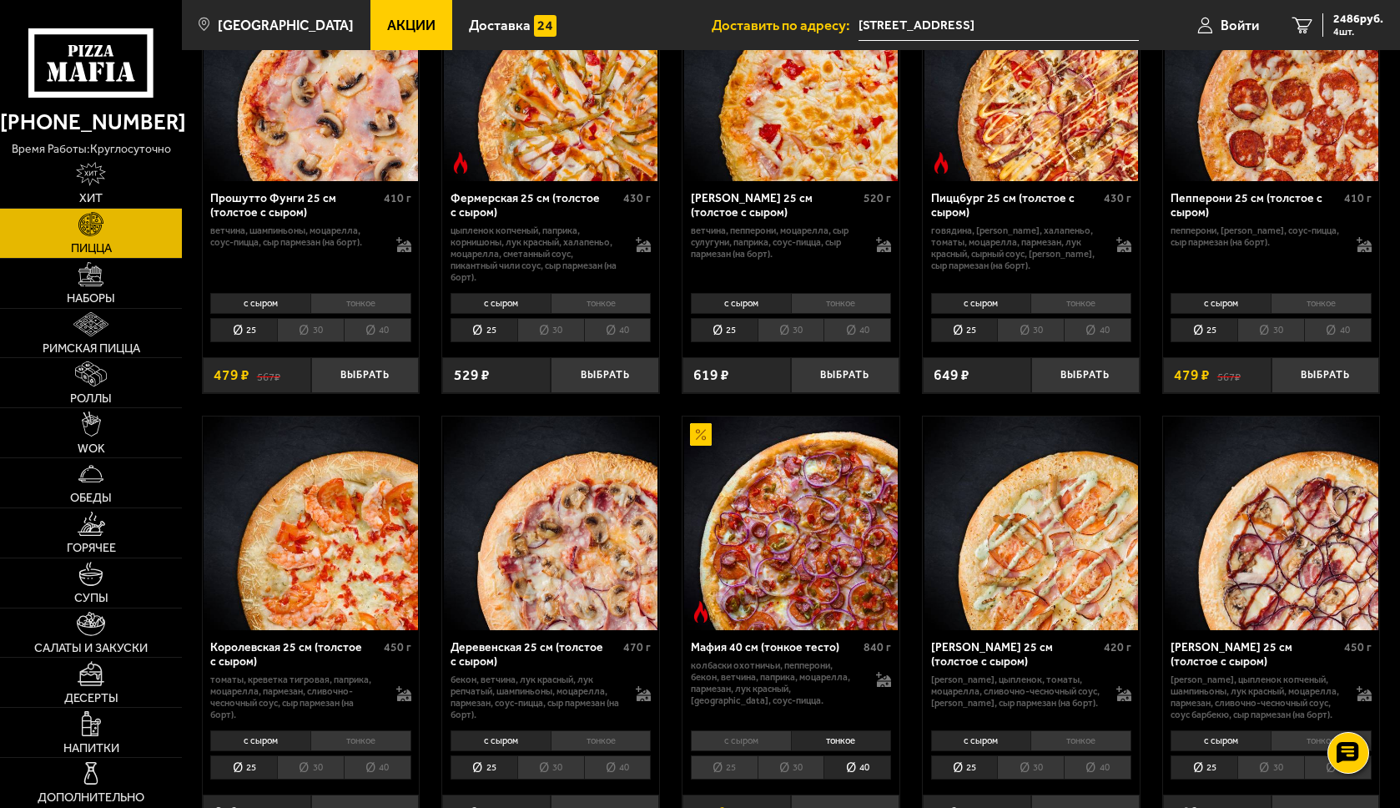
scroll to position [1179, 0]
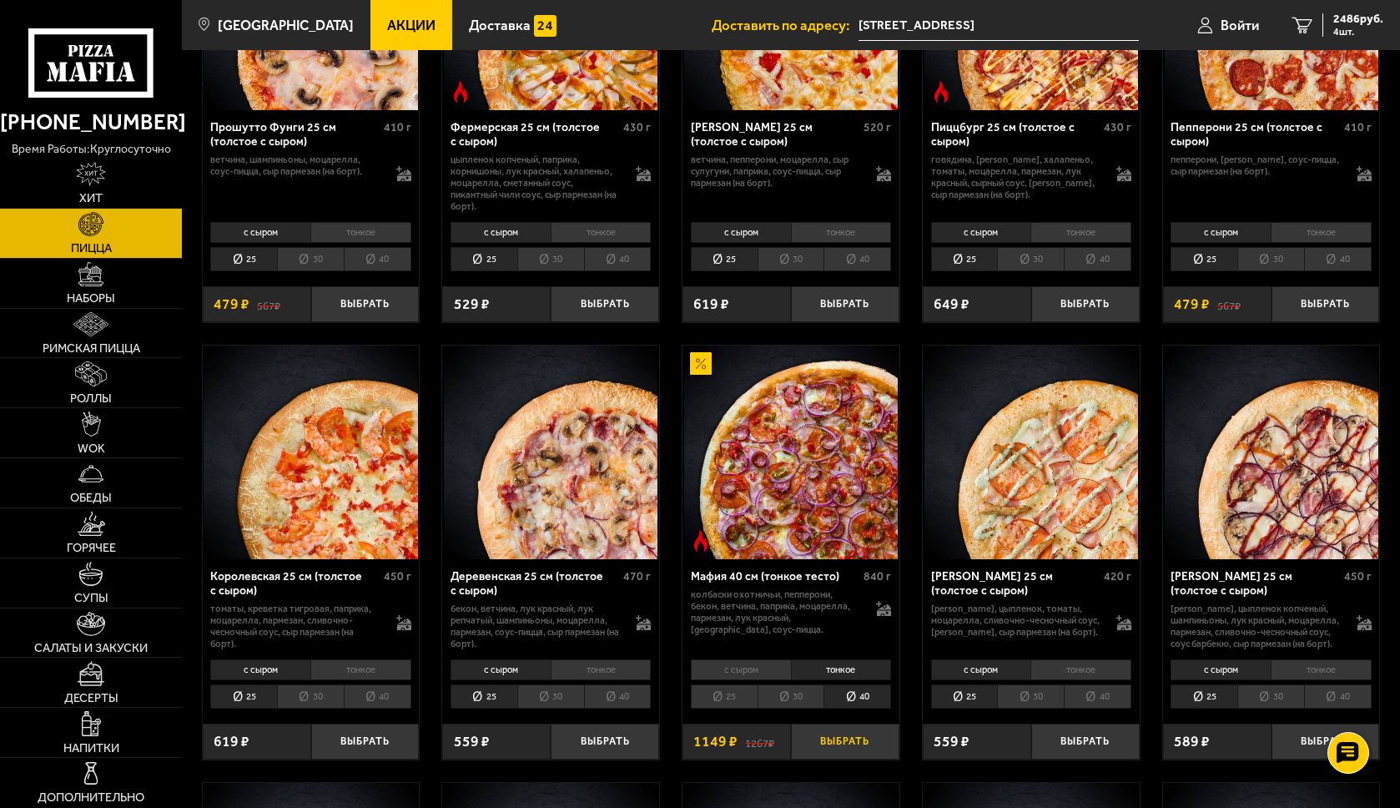
click at [835, 745] on button "Выбрать" at bounding box center [845, 742] width 108 height 36
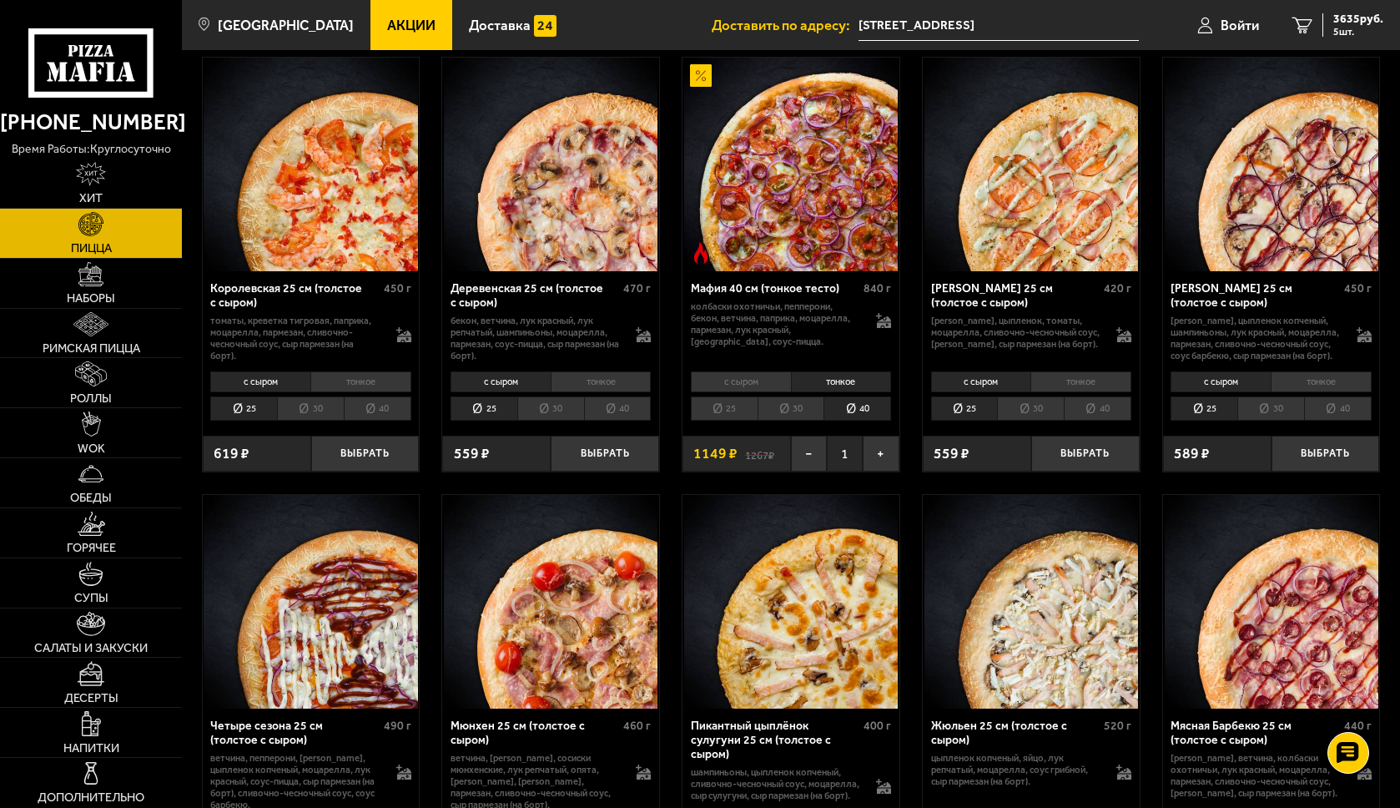
scroll to position [1472, 0]
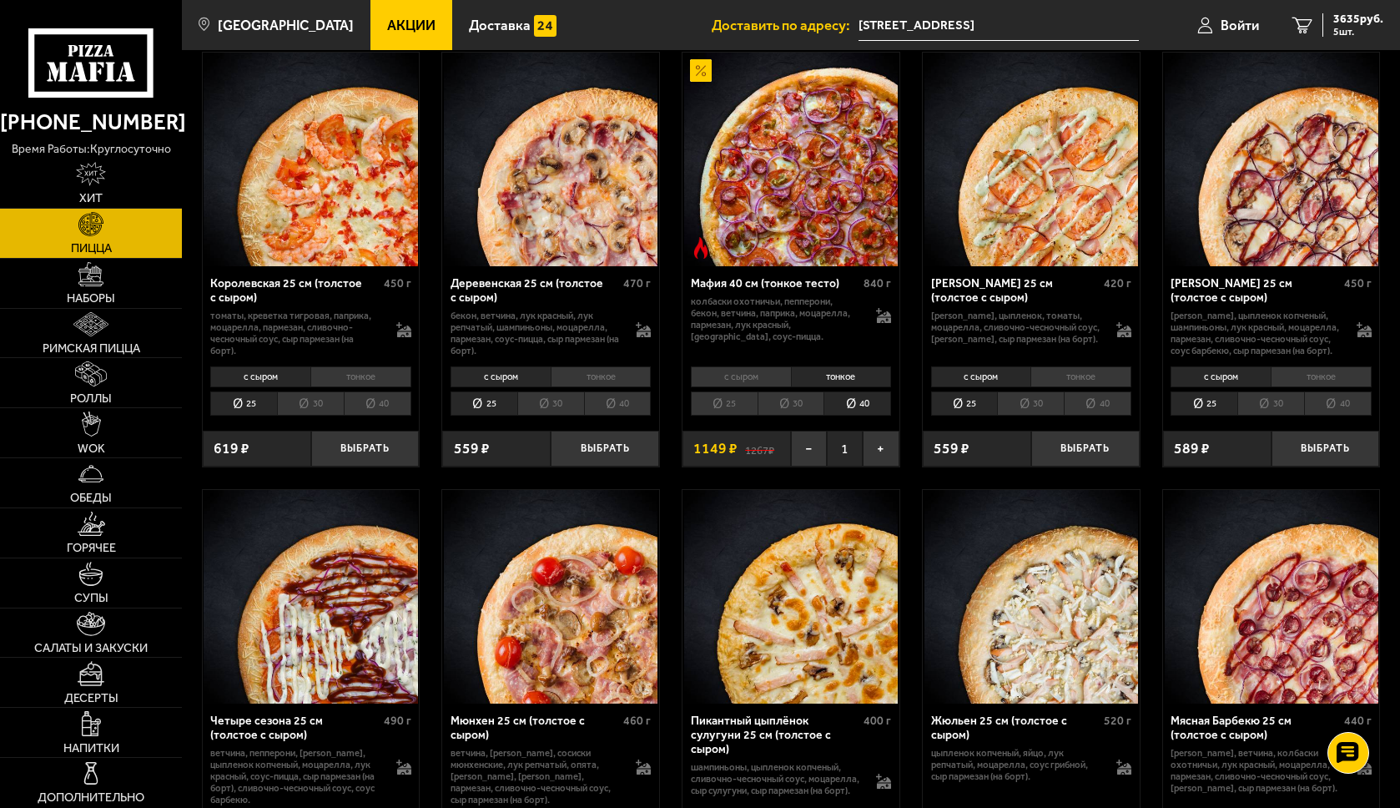
click at [1330, 380] on li "тонкое" at bounding box center [1321, 376] width 101 height 21
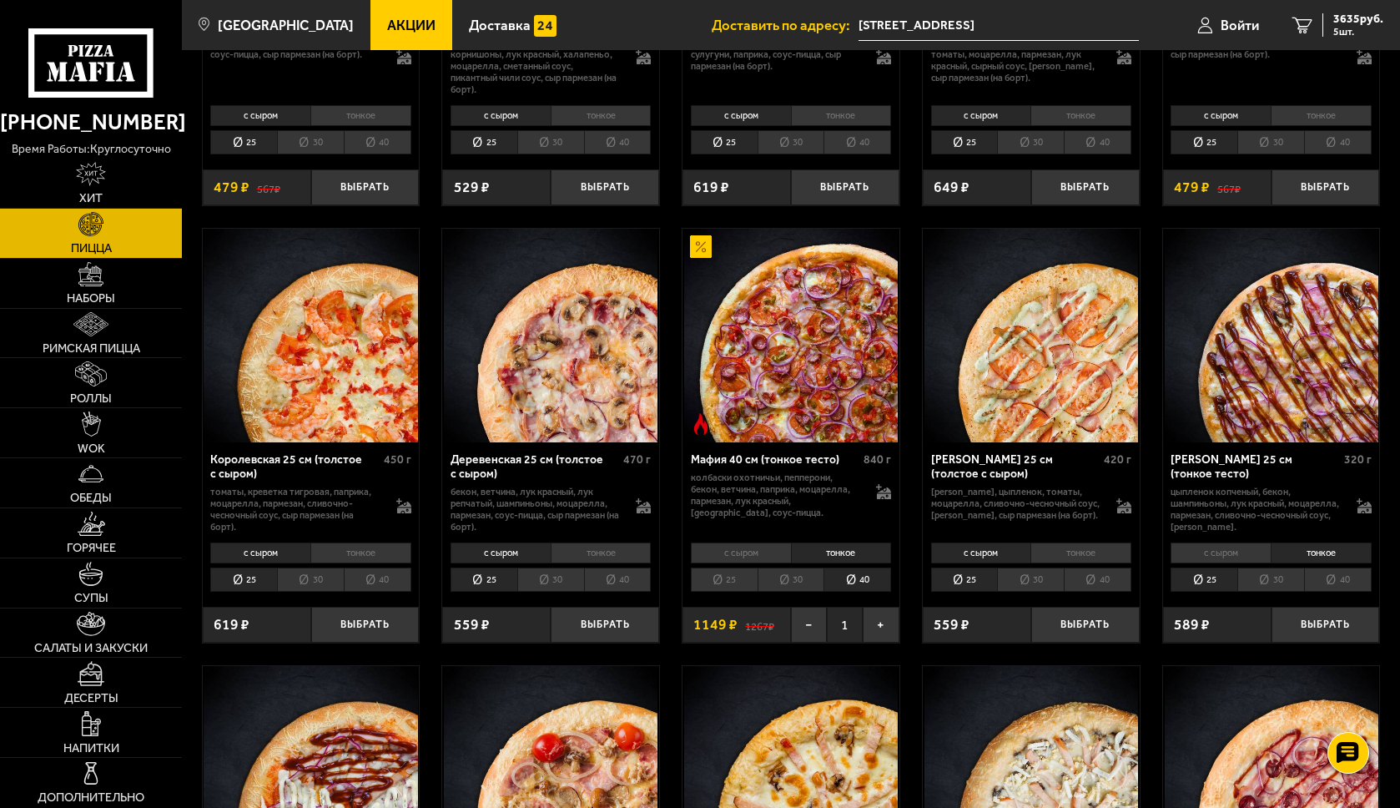
scroll to position [1310, 0]
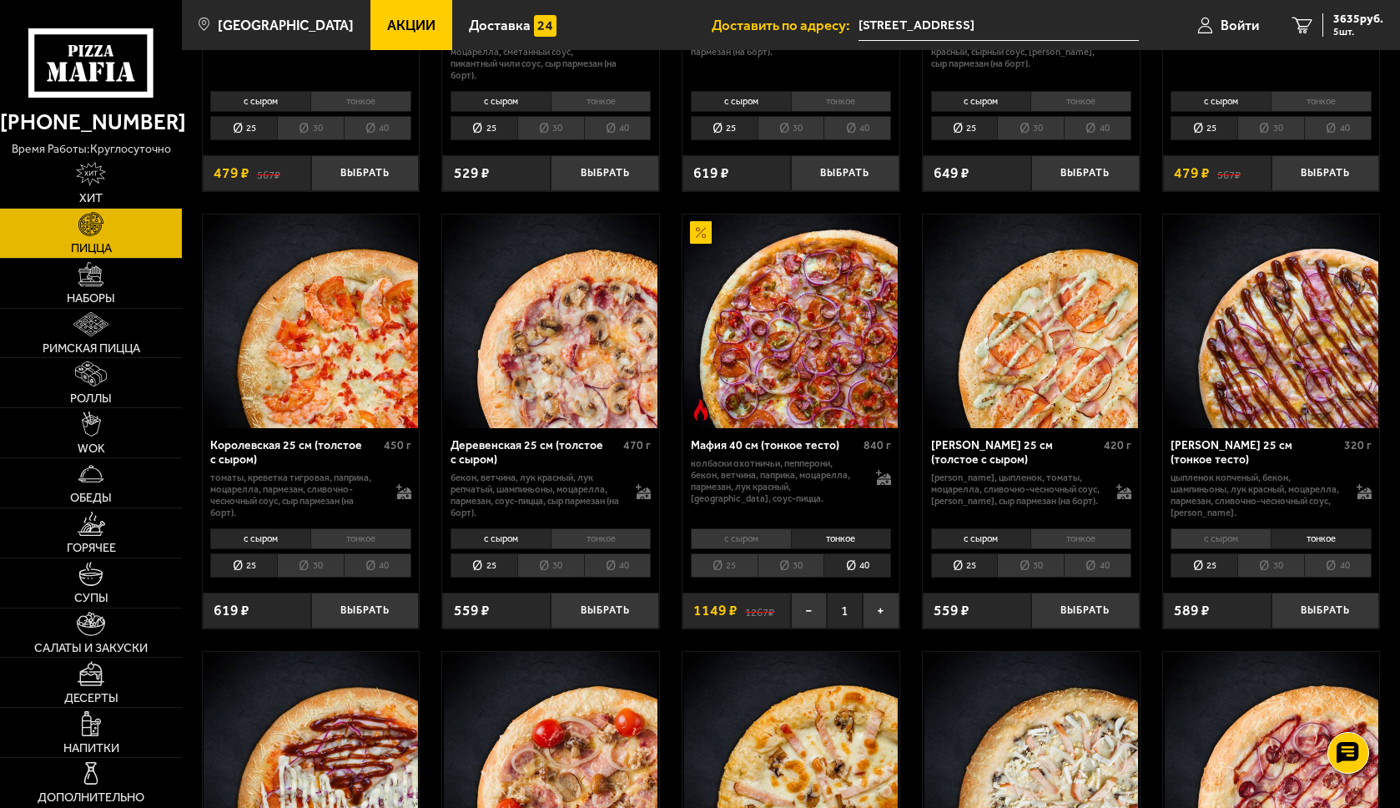
click at [1272, 569] on li "30" at bounding box center [1271, 565] width 67 height 24
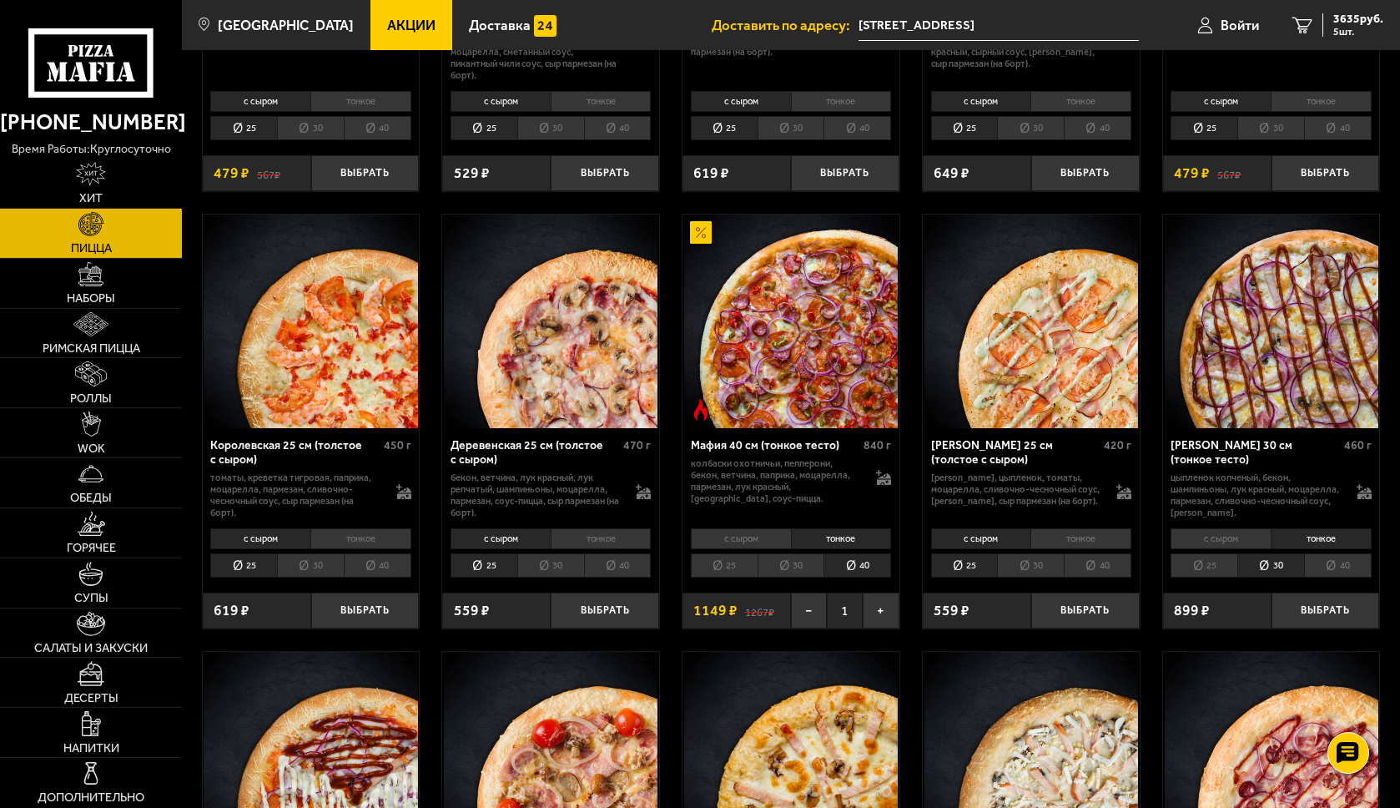
click at [1317, 569] on li "40" at bounding box center [1338, 565] width 68 height 24
click at [1269, 566] on li "30" at bounding box center [1271, 565] width 67 height 24
click at [1220, 568] on li "25" at bounding box center [1204, 565] width 67 height 24
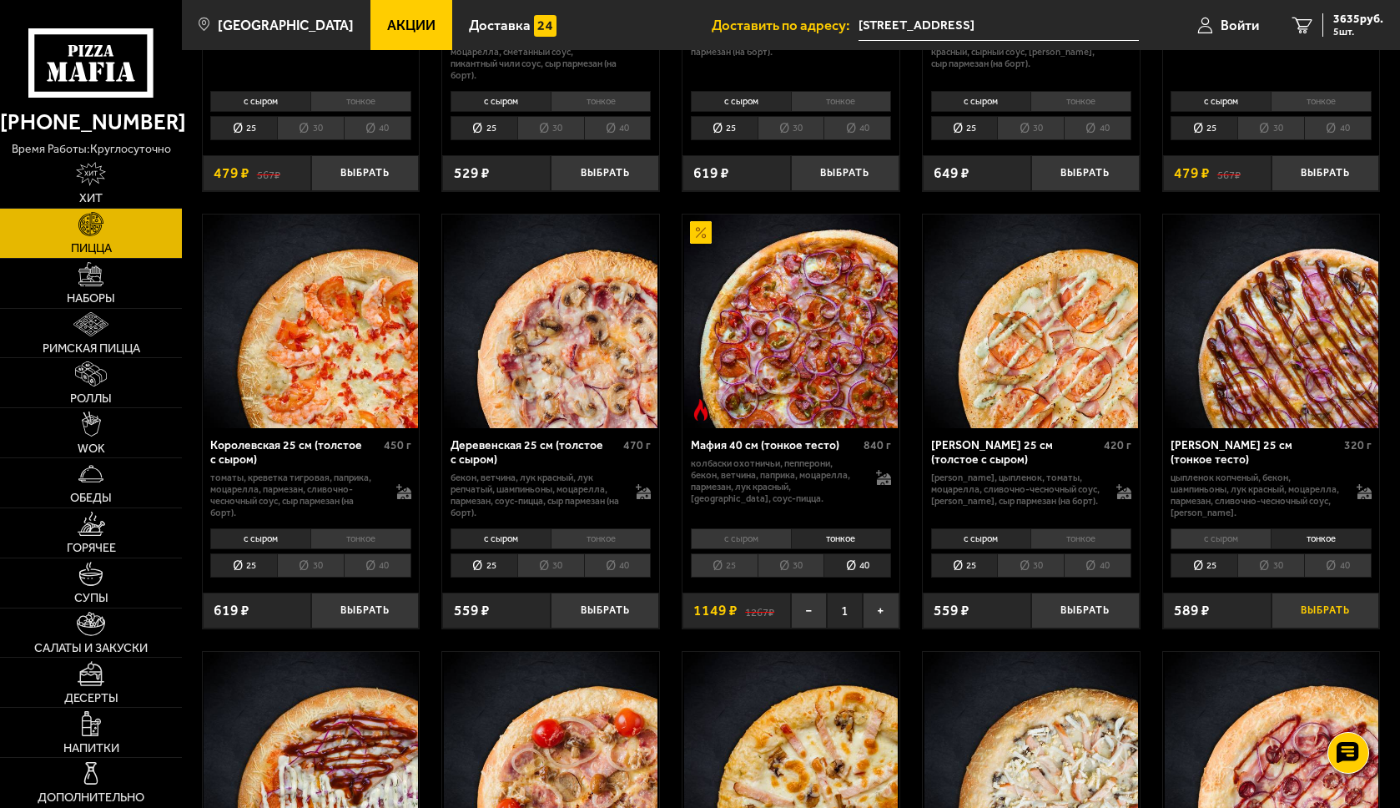
click at [1314, 605] on button "Выбрать" at bounding box center [1326, 611] width 108 height 36
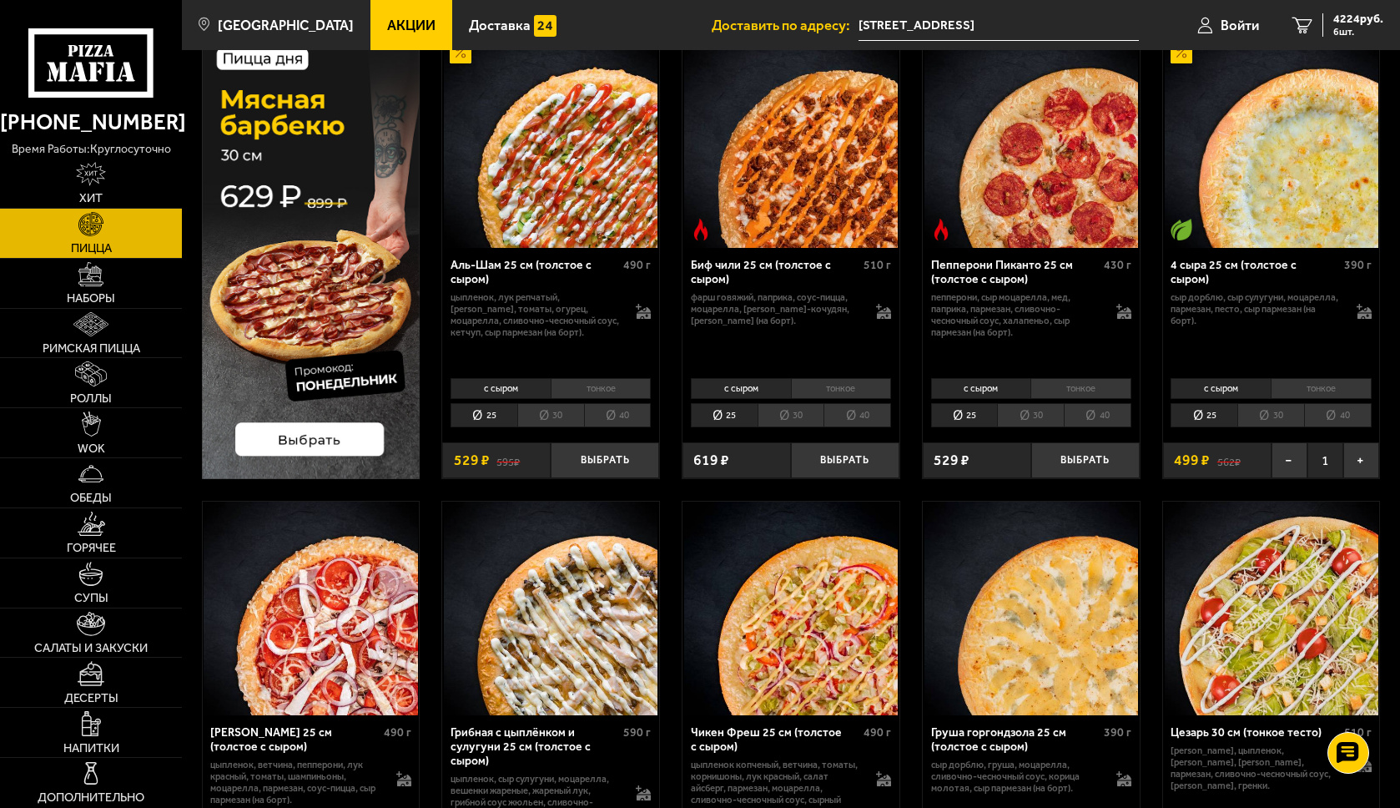
scroll to position [71, 0]
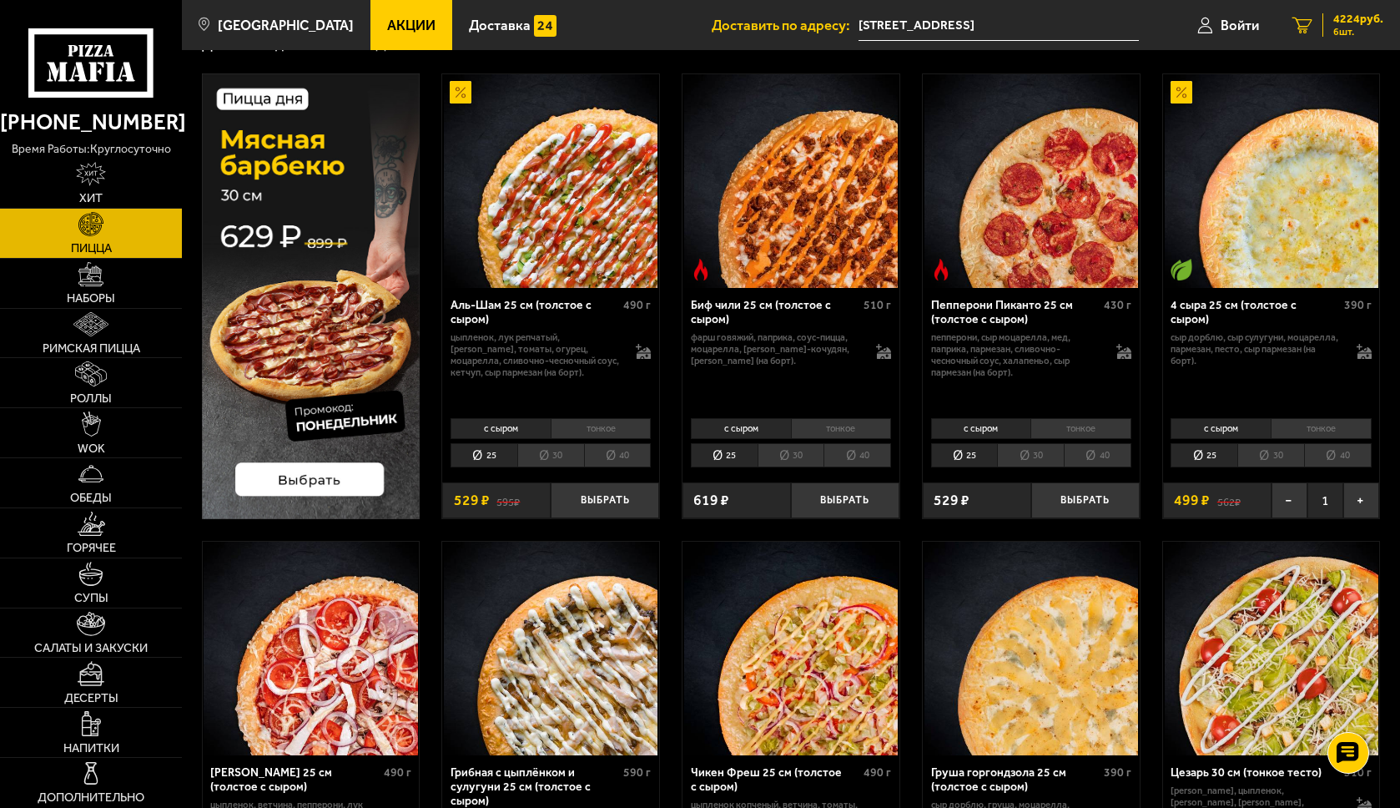
click at [1345, 28] on span "6 шт." at bounding box center [1359, 32] width 50 height 10
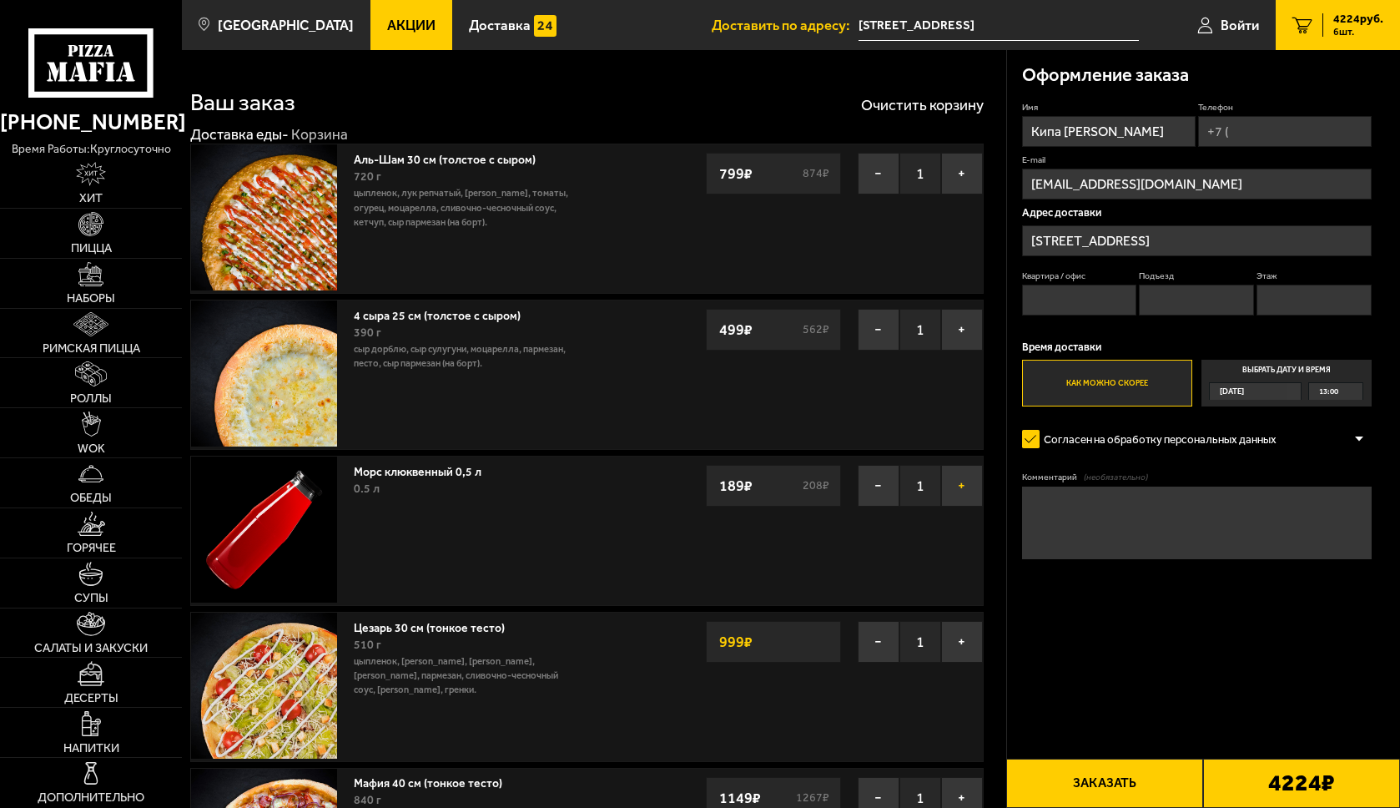
click at [963, 491] on button "+" at bounding box center [962, 486] width 42 height 42
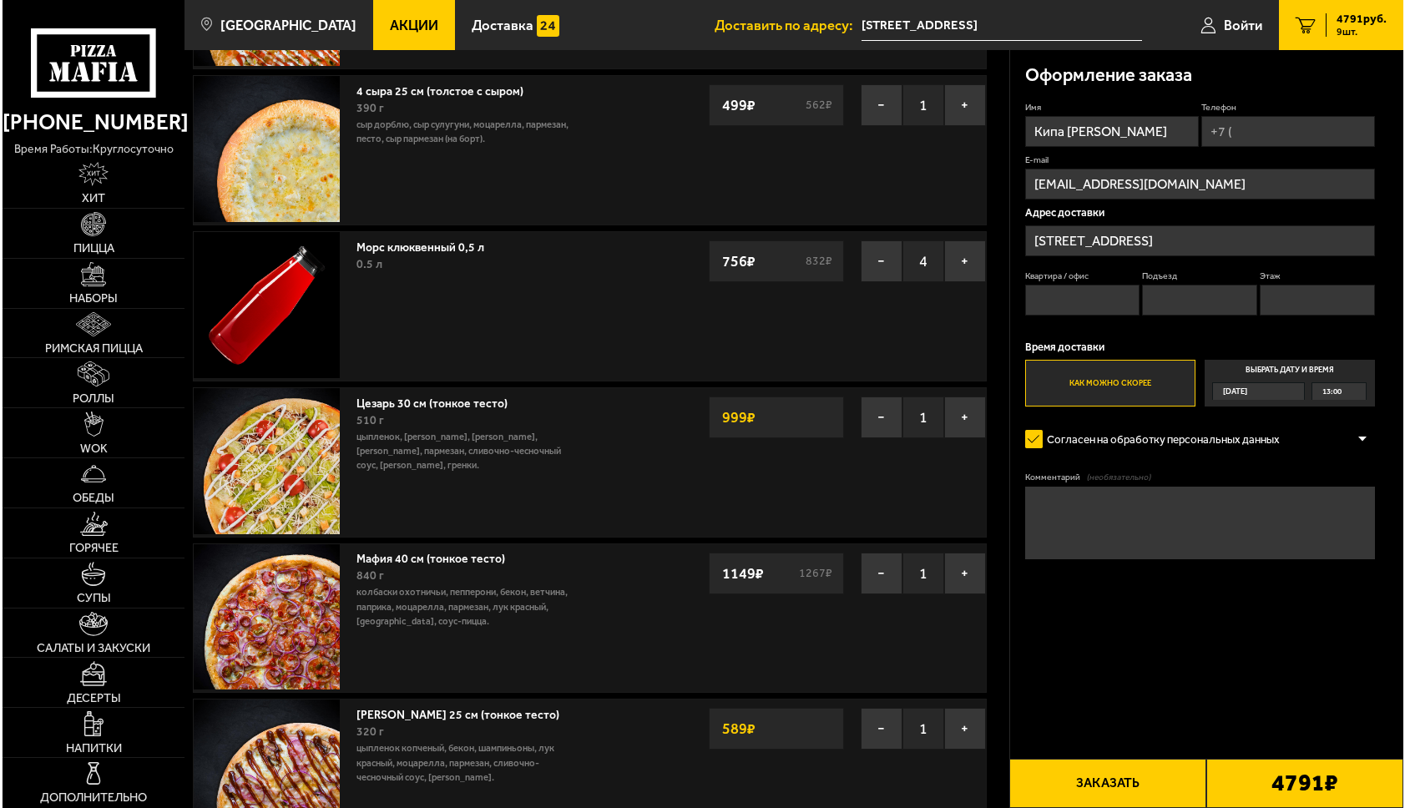
scroll to position [227, 0]
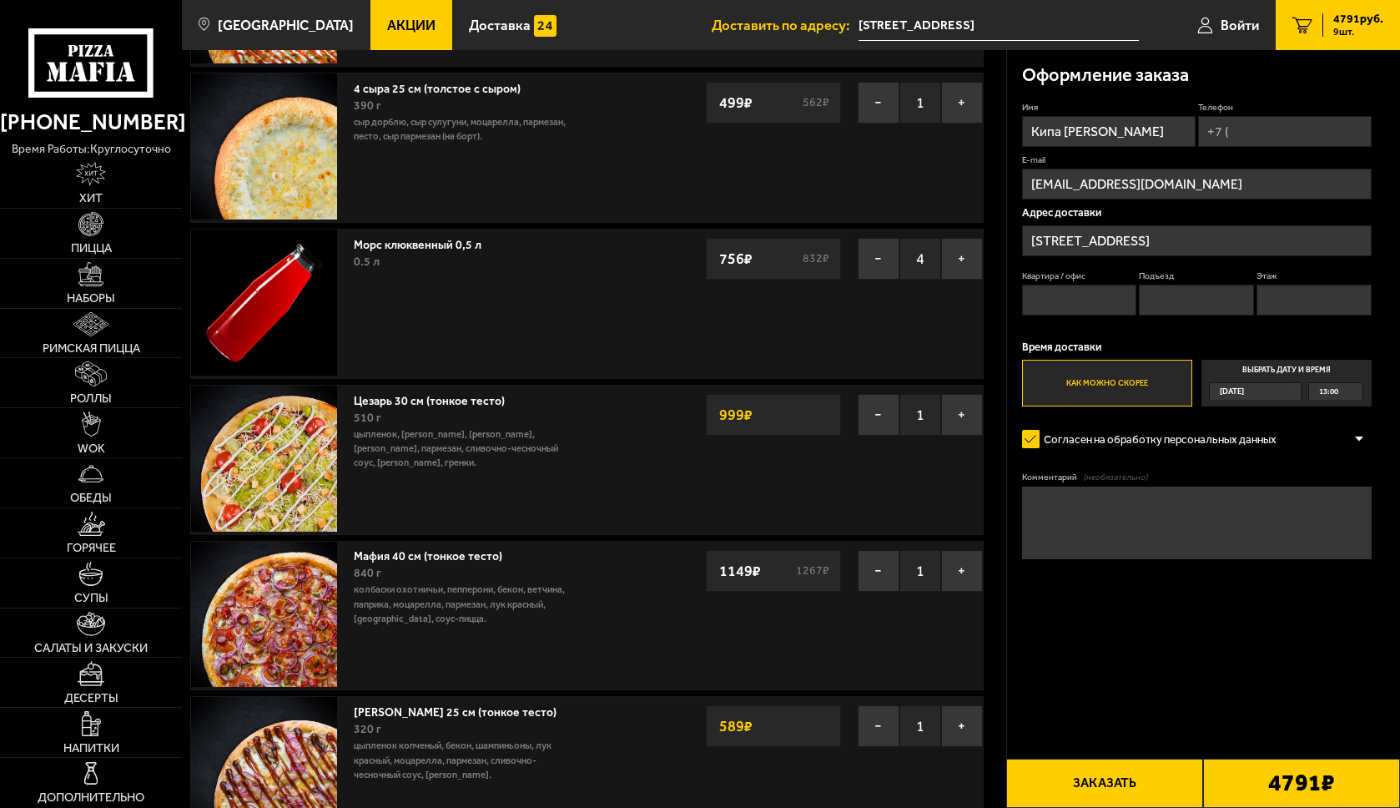
click at [1244, 138] on input "Телефон" at bounding box center [1285, 131] width 174 height 31
type input "[PHONE_NUMBER]"
type input "40"
type input "1"
type input "11"
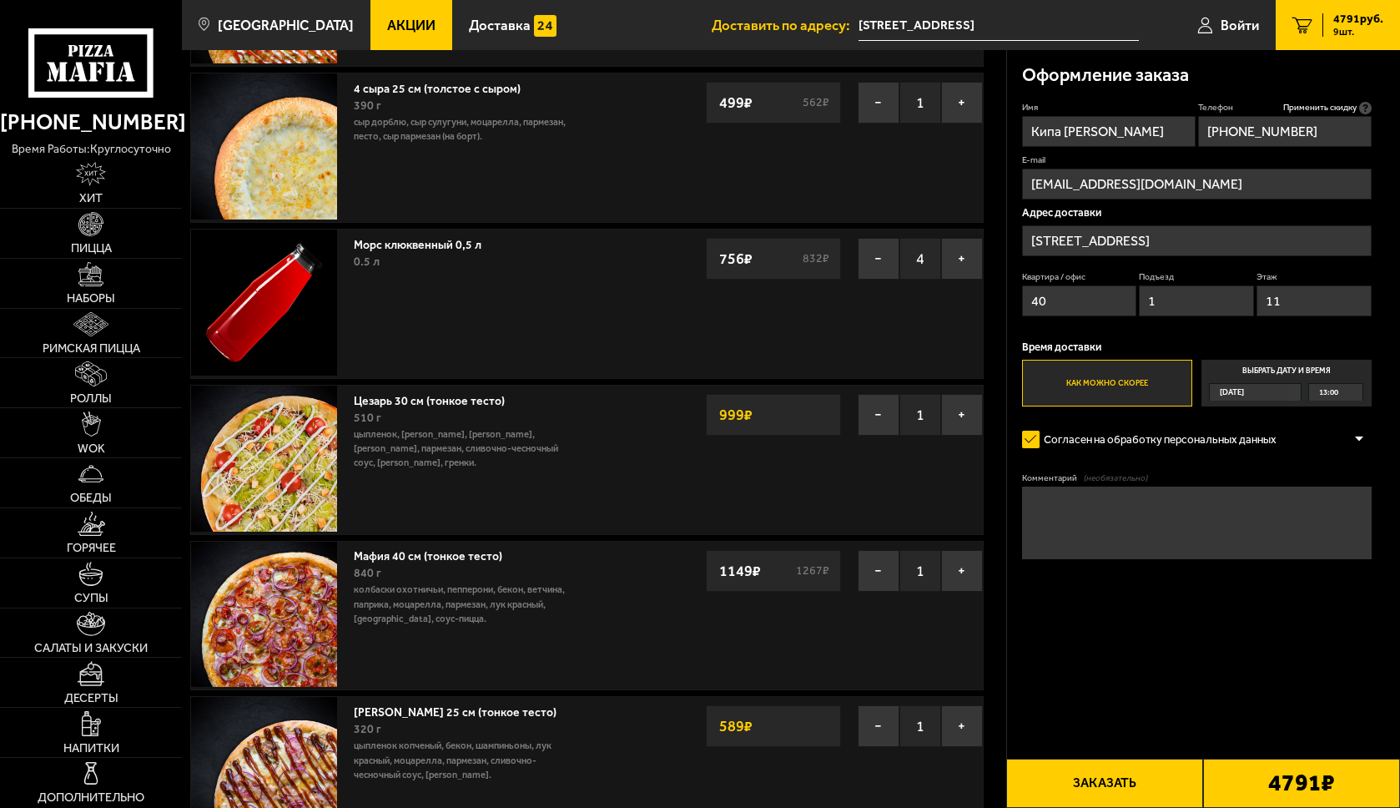
click at [1121, 778] on button "Заказать" at bounding box center [1105, 783] width 197 height 49
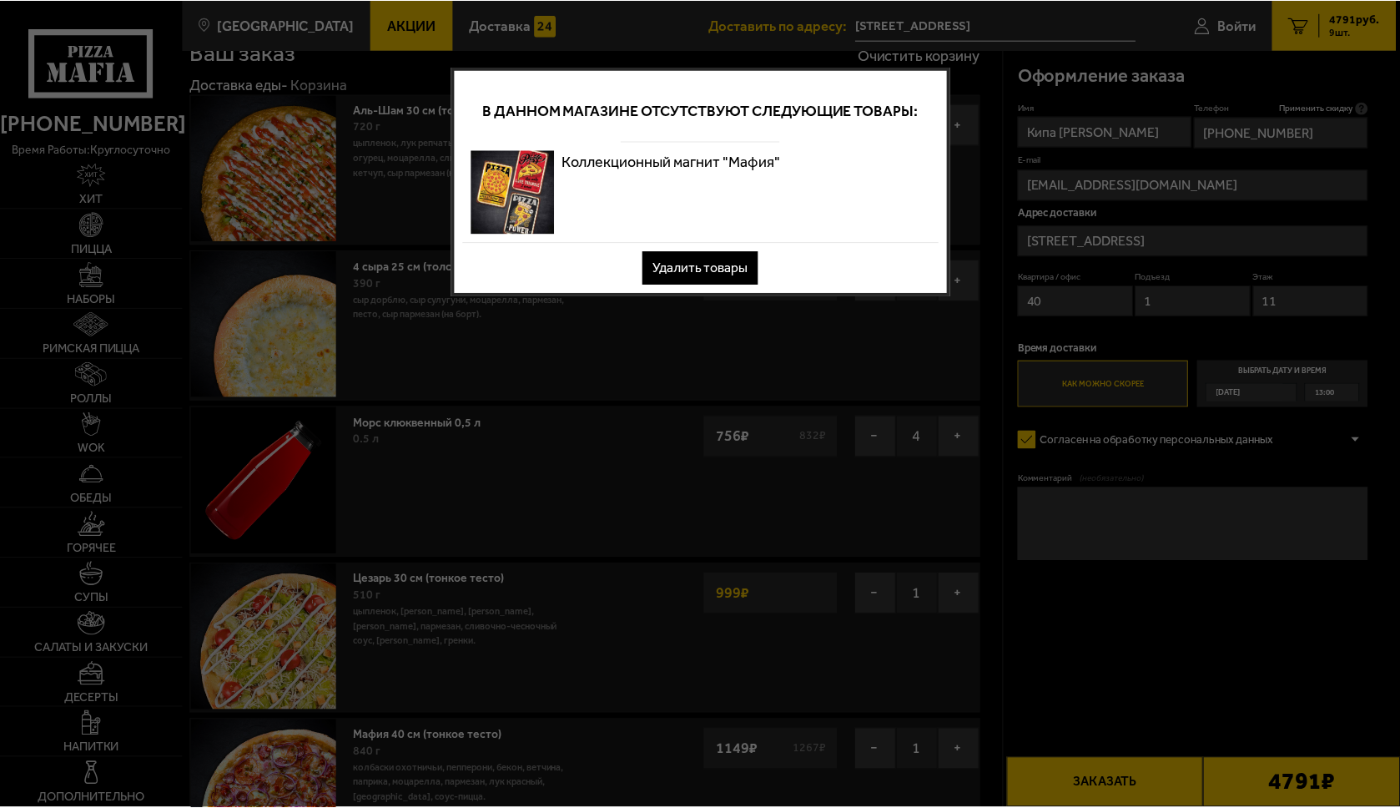
scroll to position [0, 0]
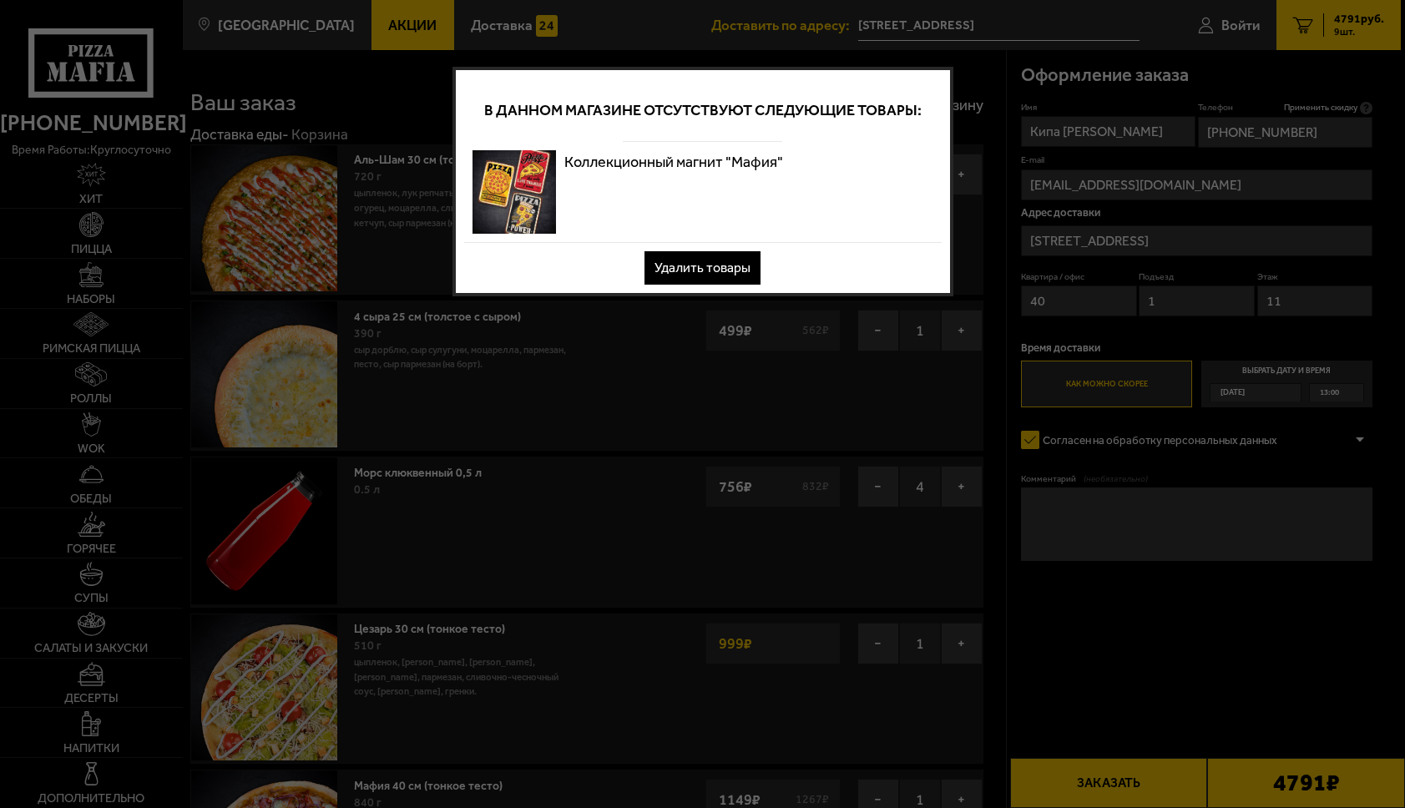
click at [719, 263] on button "Удалить товары" at bounding box center [702, 267] width 116 height 33
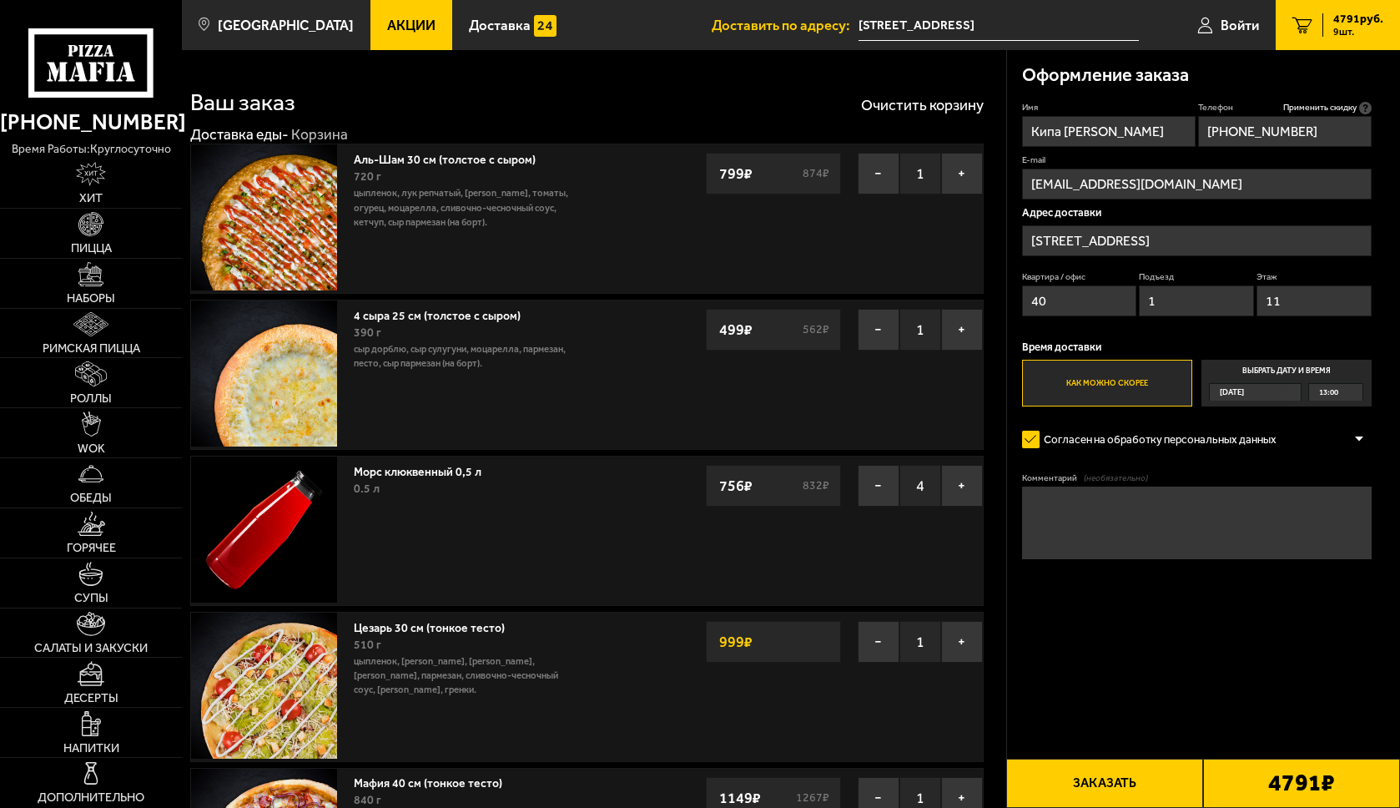
click at [1094, 783] on button "Заказать" at bounding box center [1105, 783] width 197 height 49
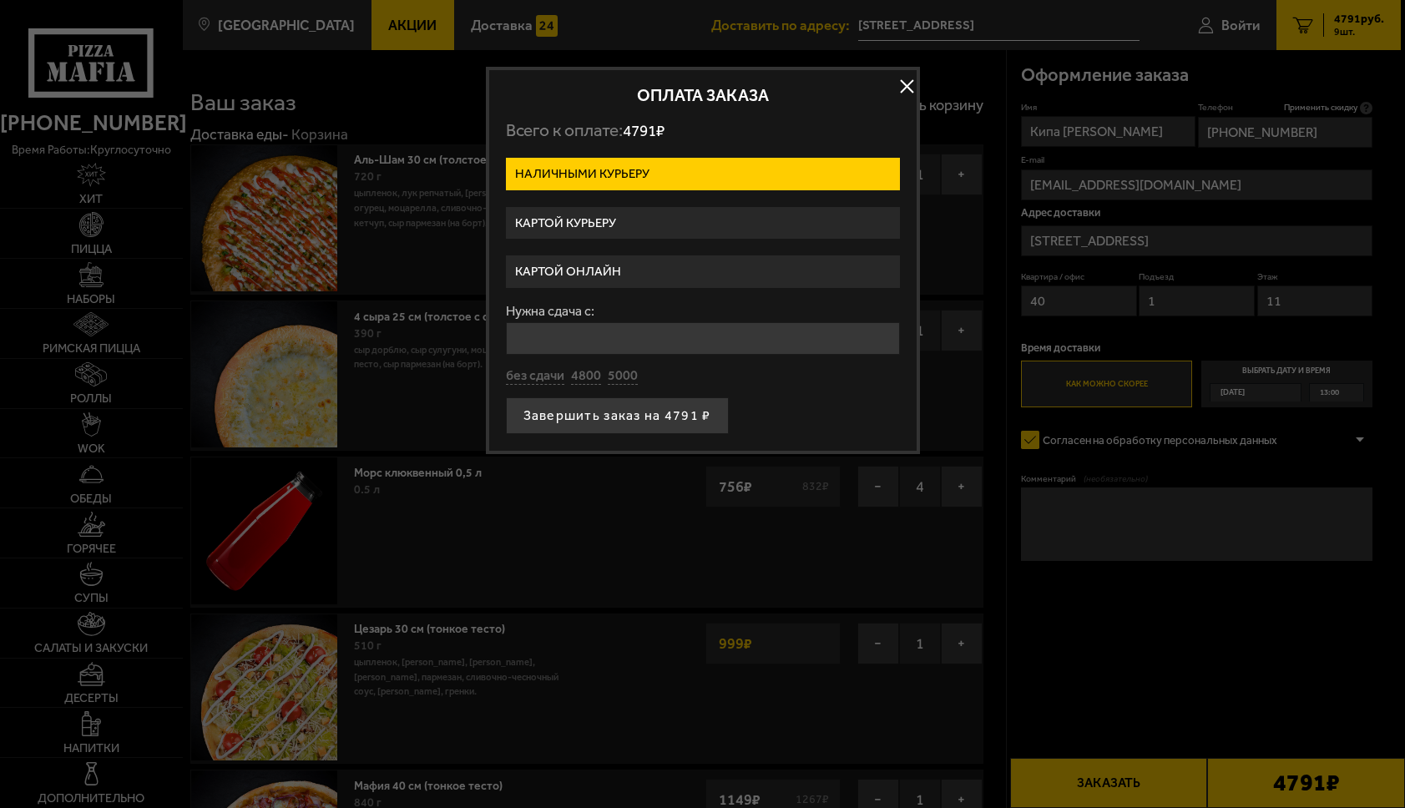
click at [609, 228] on label "Картой курьеру" at bounding box center [703, 223] width 394 height 33
click at [0, 0] on input "Картой курьеру" at bounding box center [0, 0] width 0 height 0
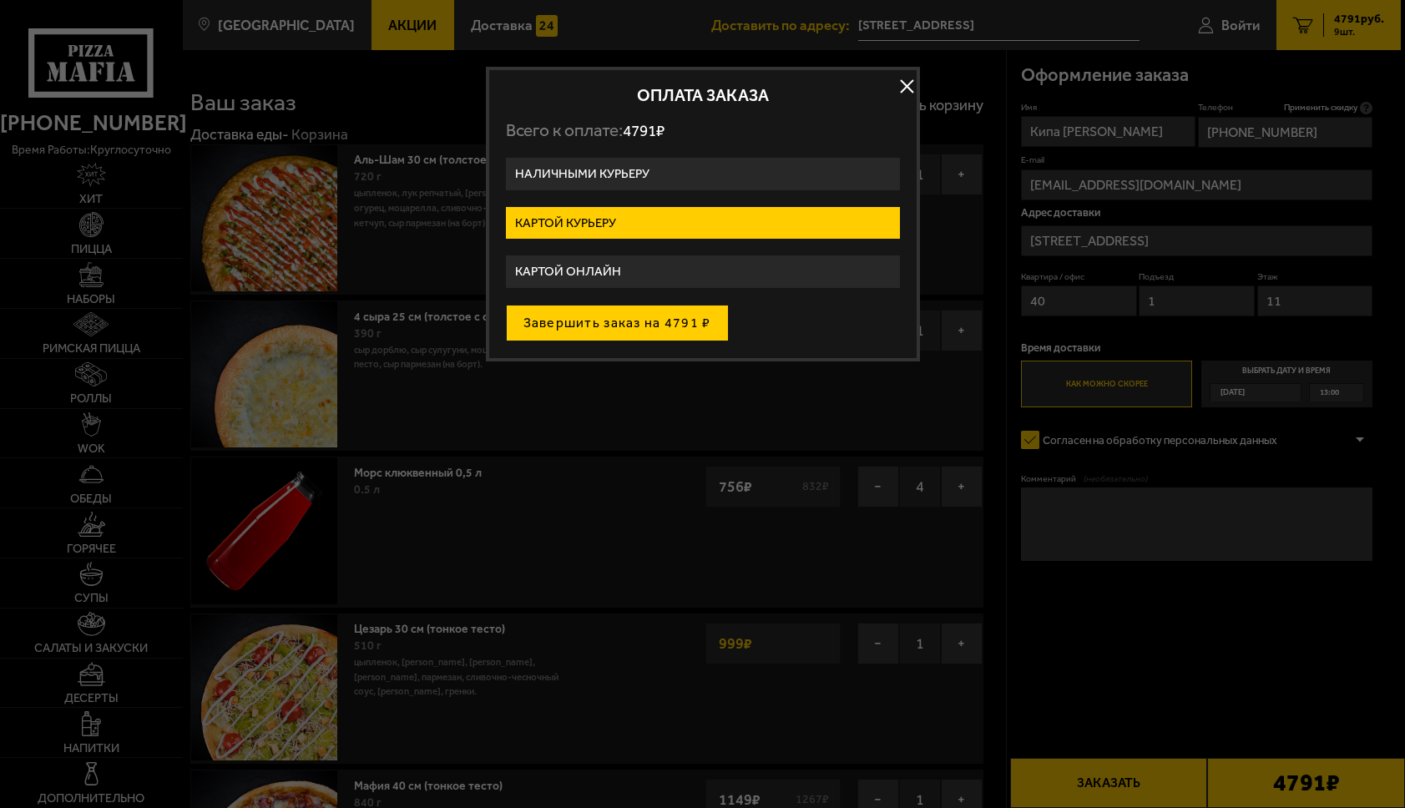
click at [588, 320] on button "Завершить заказ на 4791 ₽" at bounding box center [617, 323] width 223 height 37
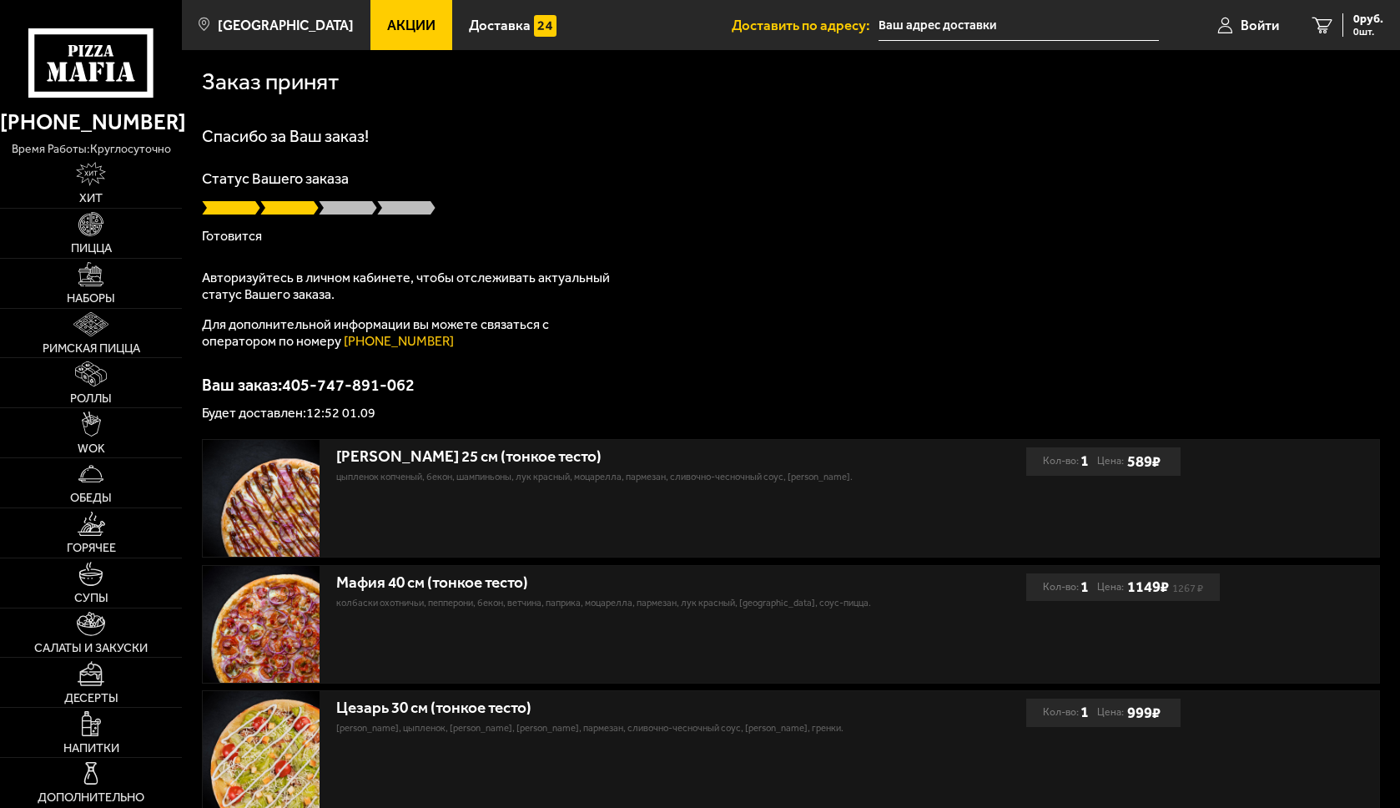
type input "[STREET_ADDRESS]"
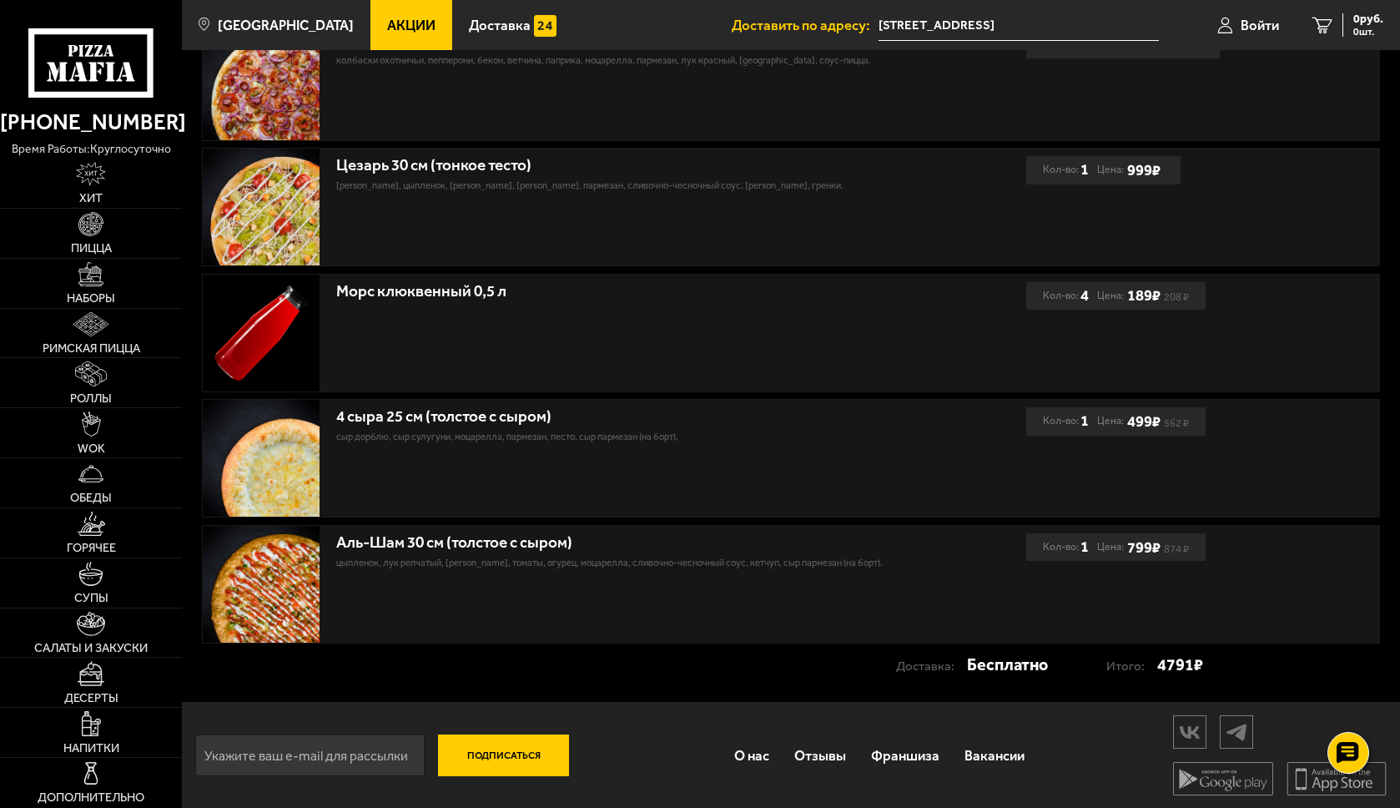
scroll to position [547, 0]
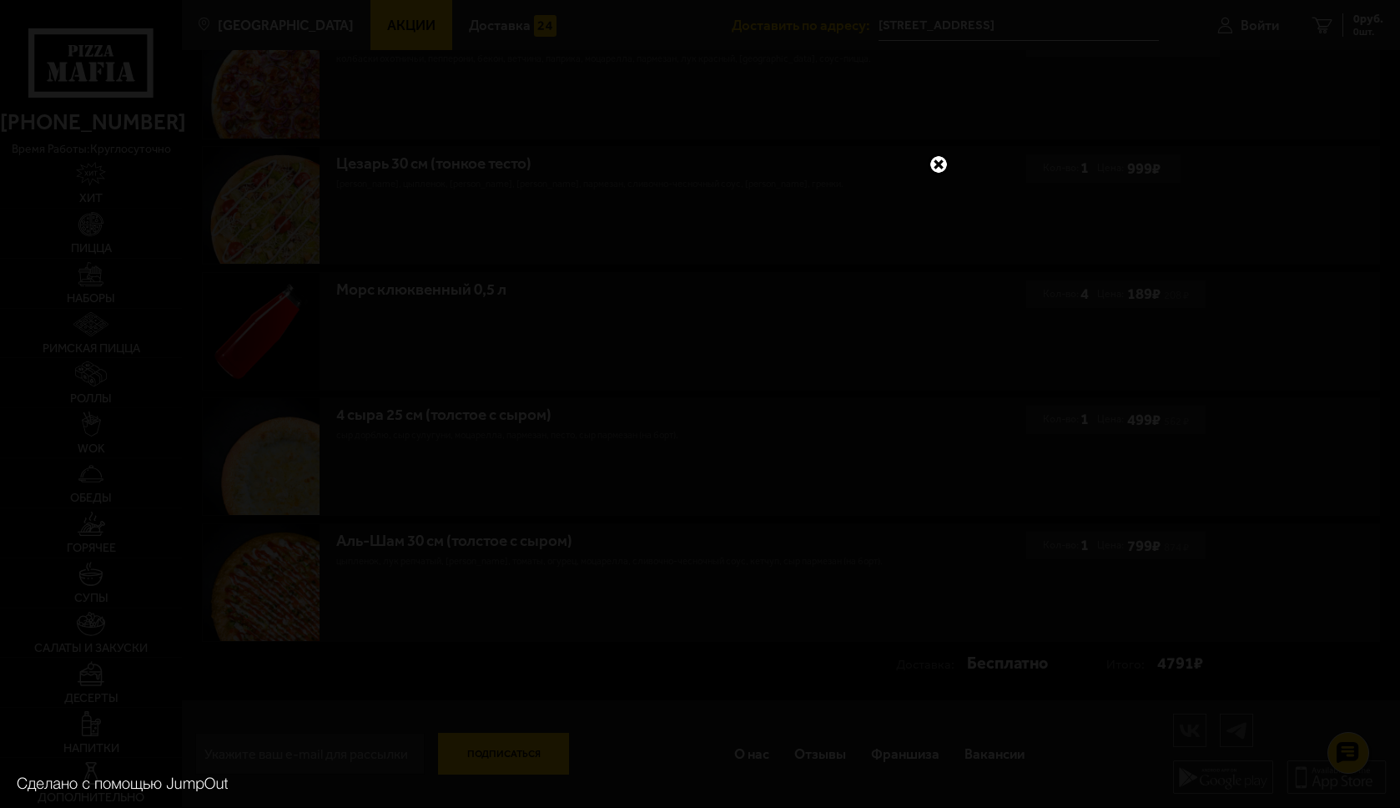
click at [944, 167] on link at bounding box center [939, 165] width 22 height 22
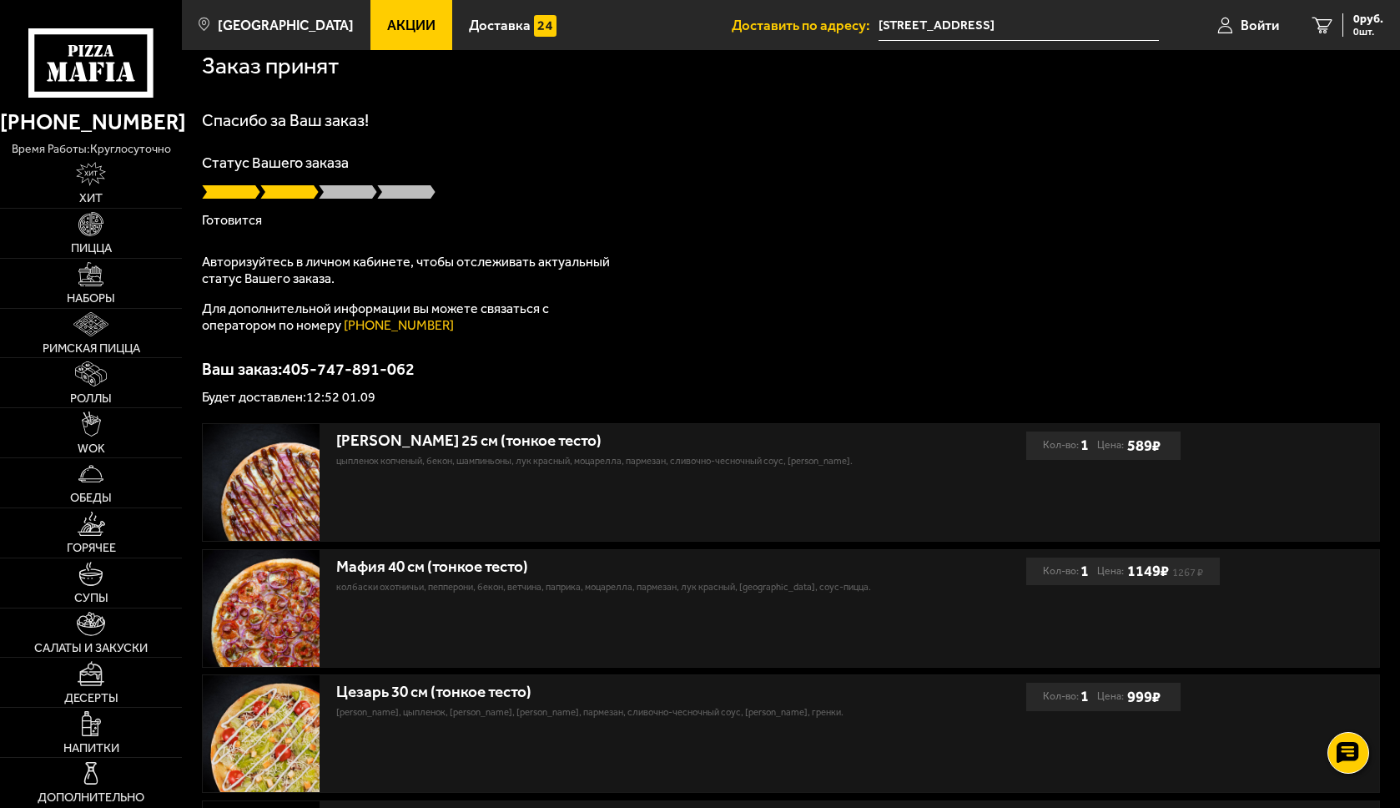
scroll to position [0, 0]
